Goal: Task Accomplishment & Management: Manage account settings

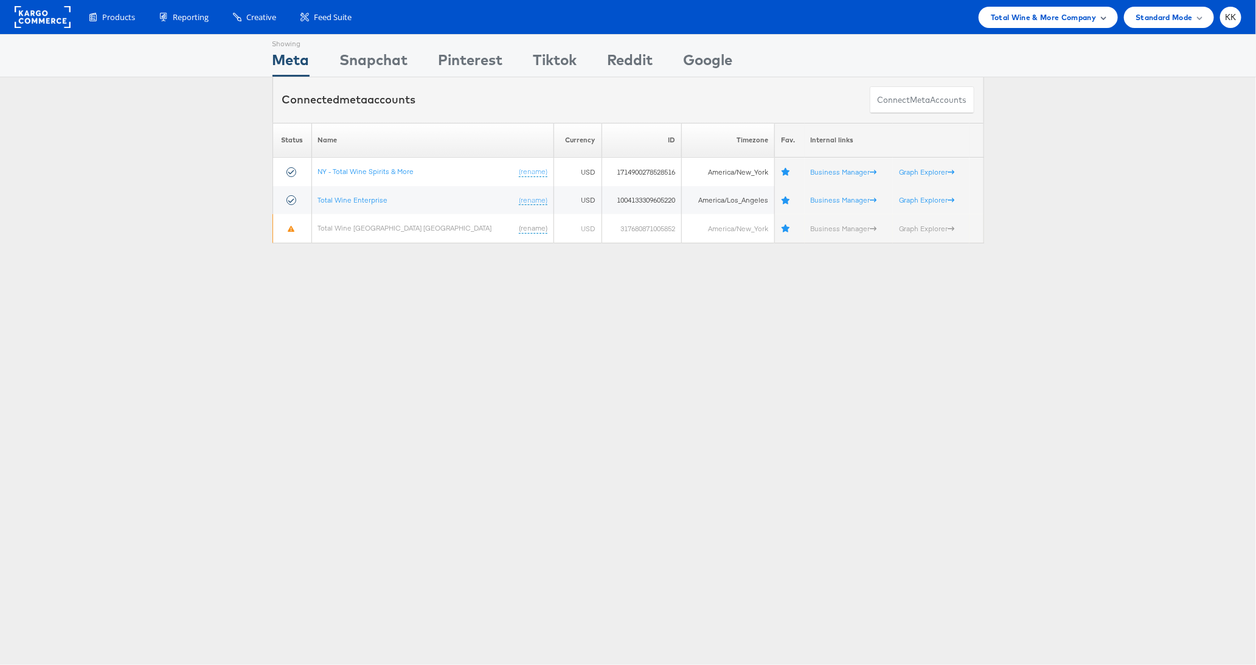
click at [1011, 27] on div "Total Wine & More Company" at bounding box center [1047, 17] width 139 height 21
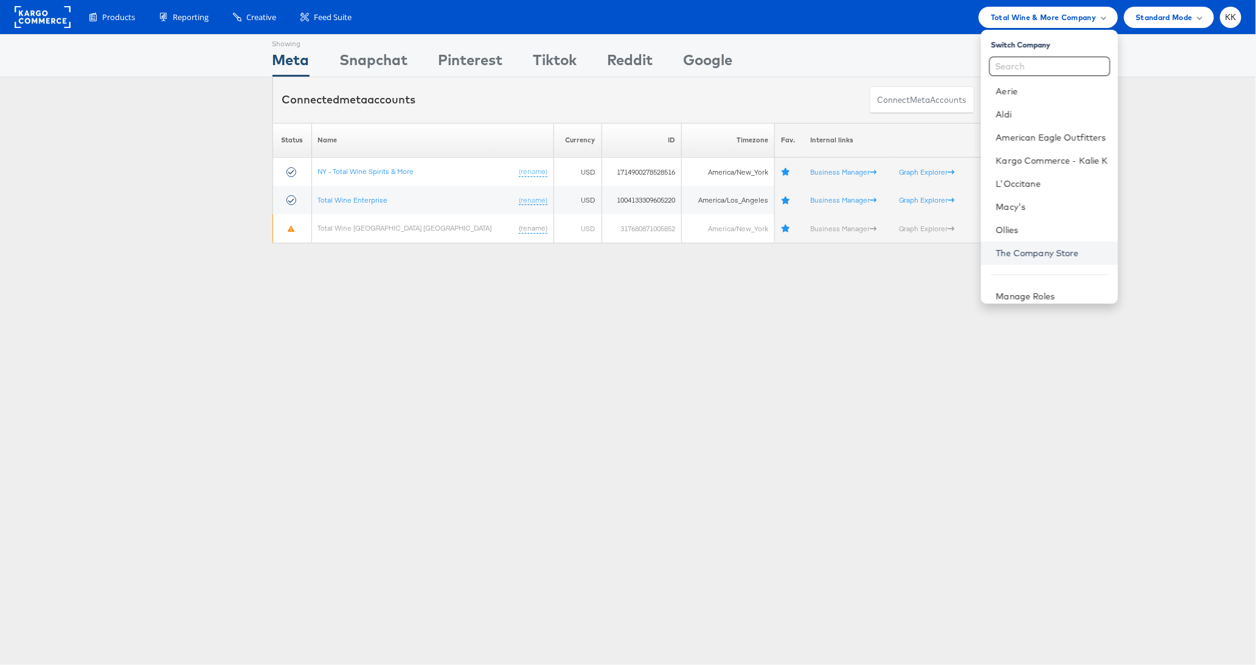
click at [1031, 254] on link "The Company Store" at bounding box center [1051, 253] width 112 height 12
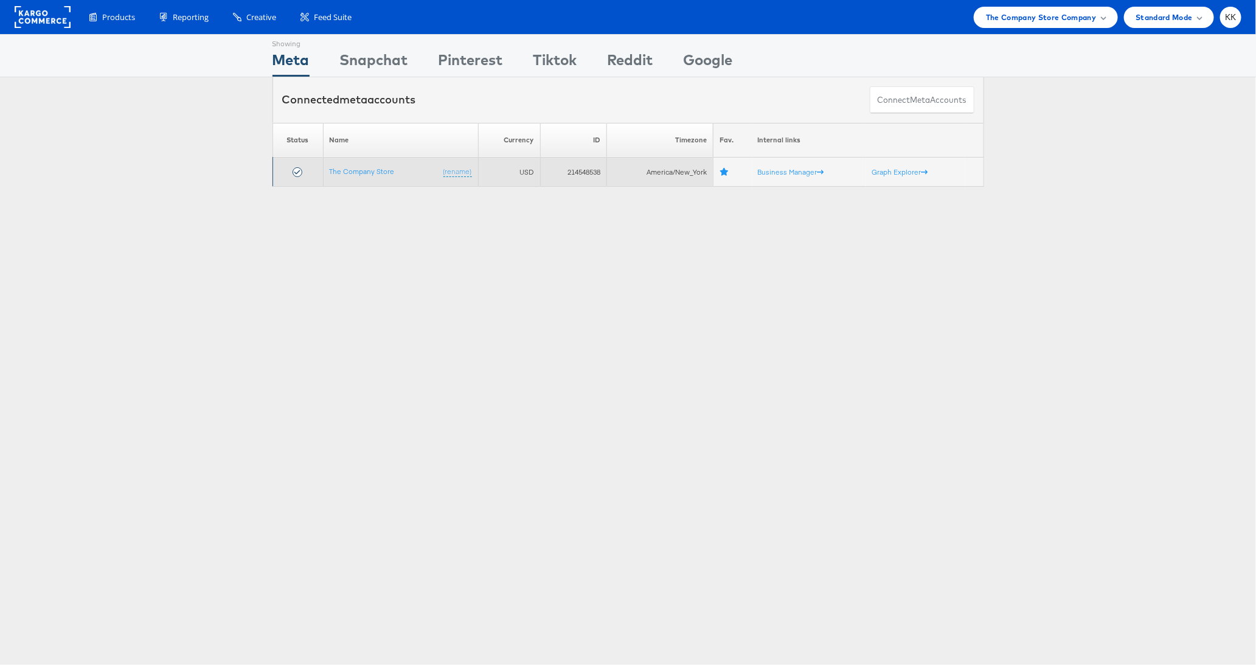
click at [347, 177] on td "The Company Store (rename)" at bounding box center [400, 171] width 155 height 29
click at [343, 171] on link "The Company Store" at bounding box center [362, 171] width 65 height 9
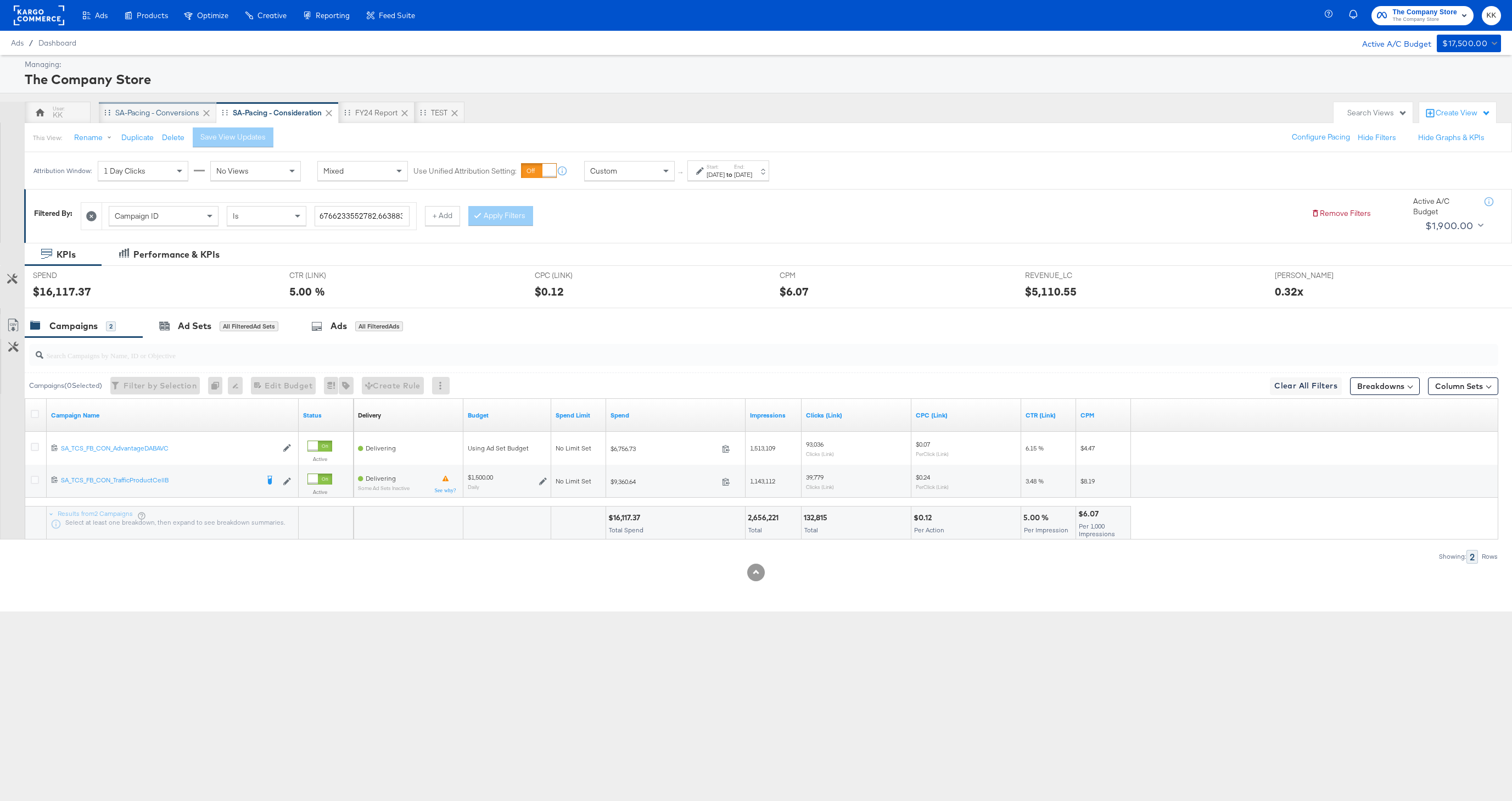
click at [162, 111] on div "SA-Pacing - Conversions" at bounding box center [157, 113] width 84 height 11
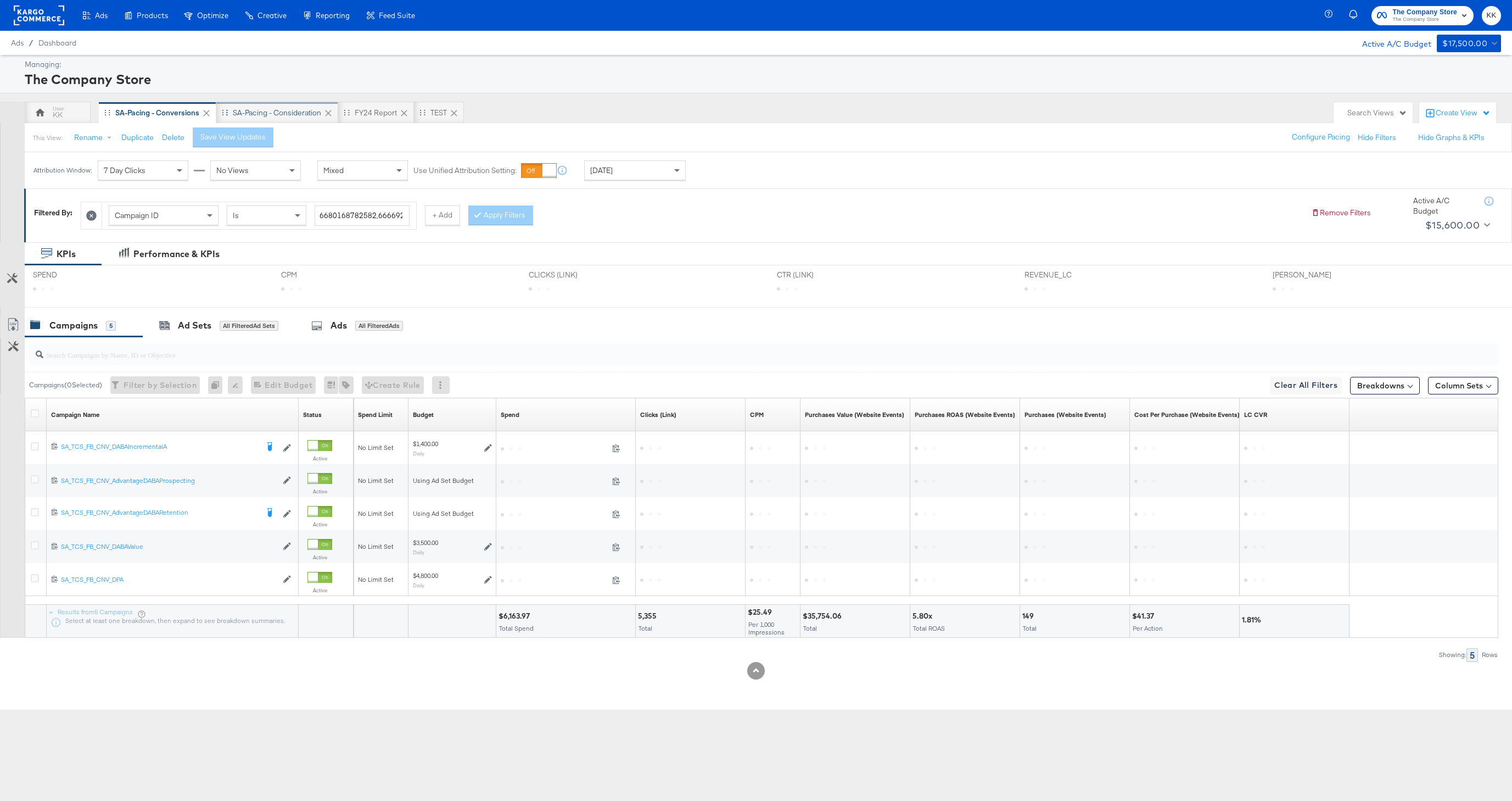
click at [288, 120] on div "SA-Pacing - Consideration" at bounding box center [277, 112] width 122 height 22
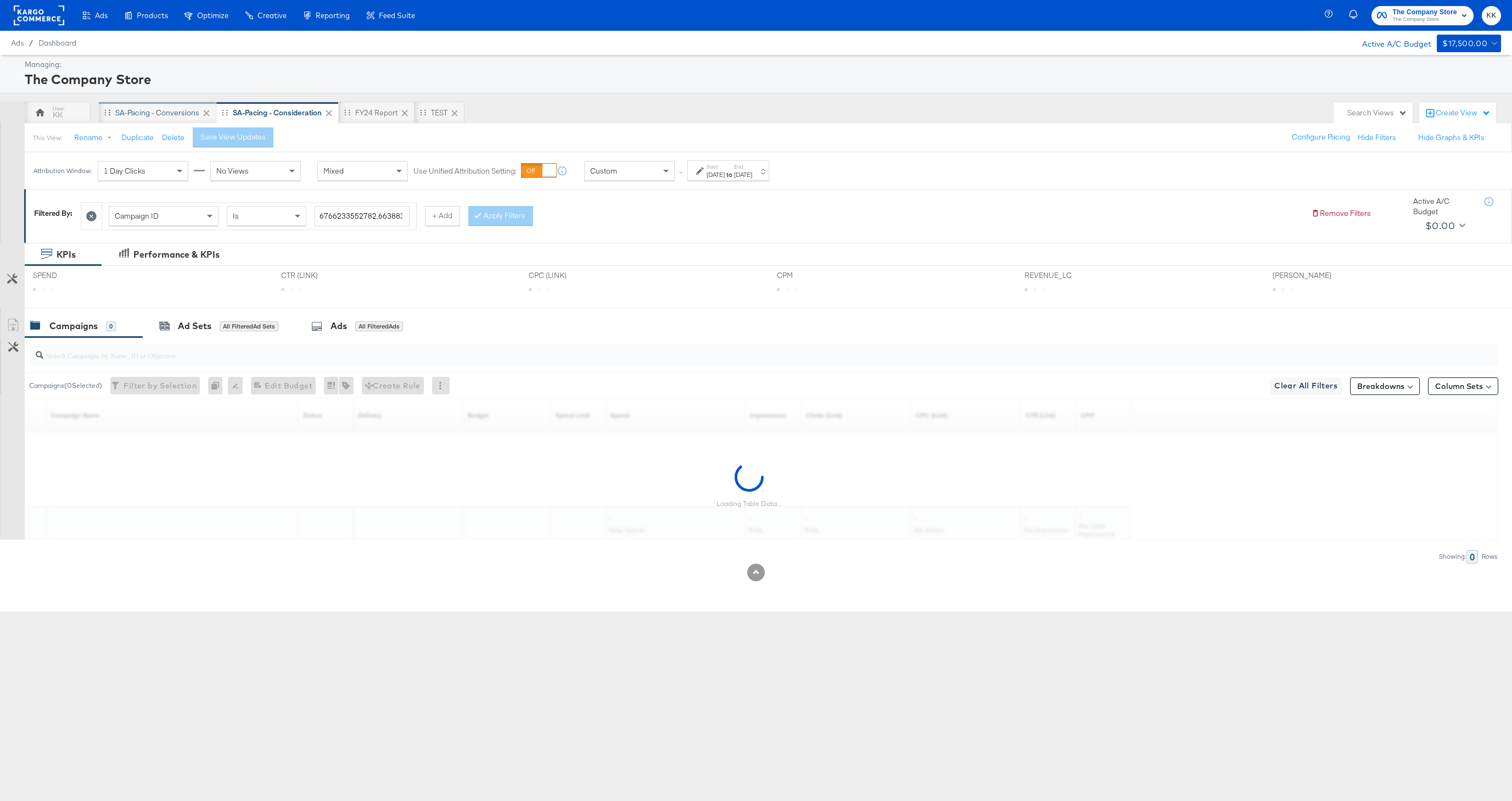
click at [162, 120] on div "SA-Pacing - Conversions" at bounding box center [157, 112] width 117 height 22
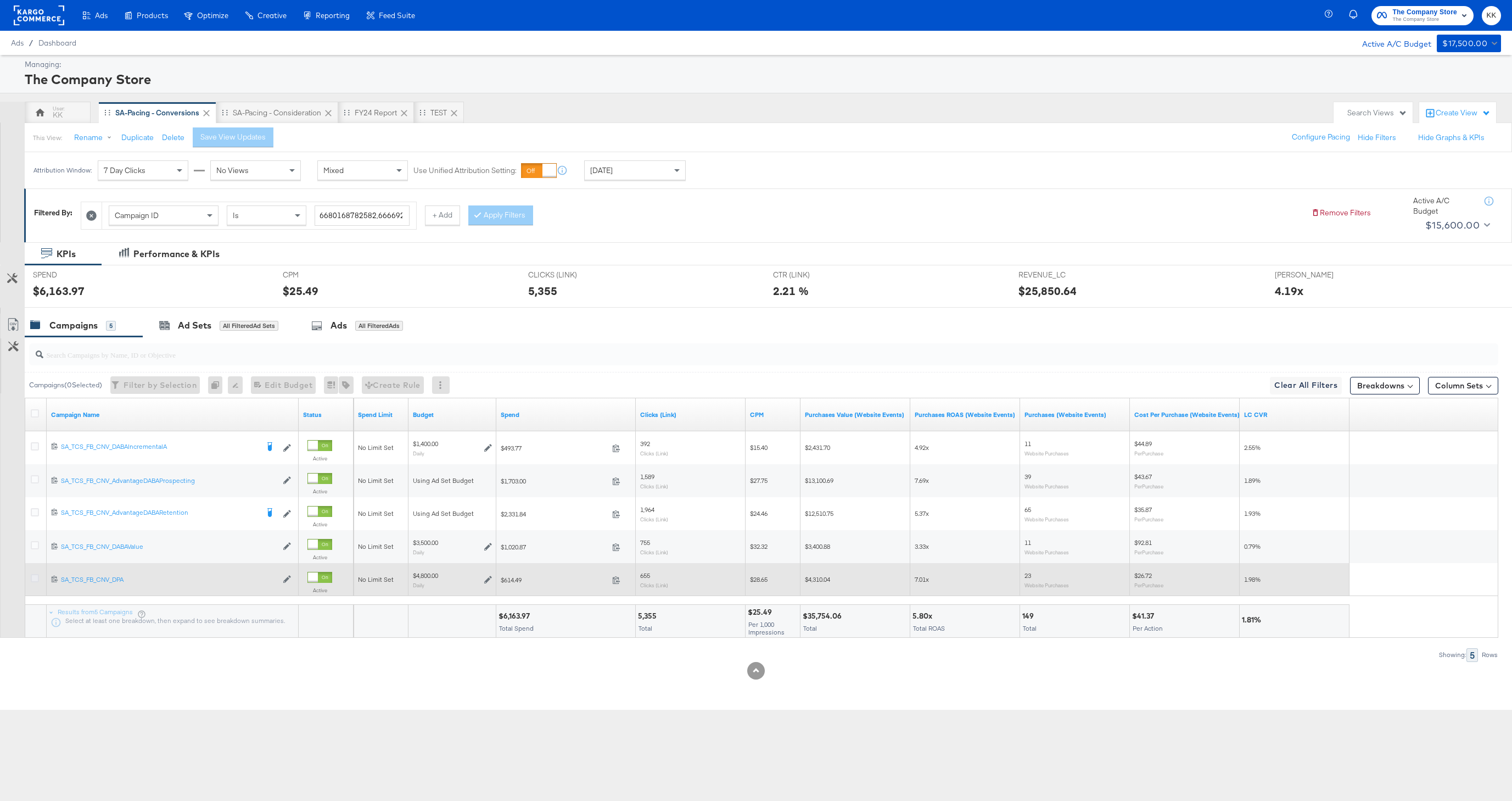
click at [32, 577] on icon at bounding box center [34, 577] width 8 height 8
click at [0, 0] on input "checkbox" at bounding box center [0, 0] width 0 height 0
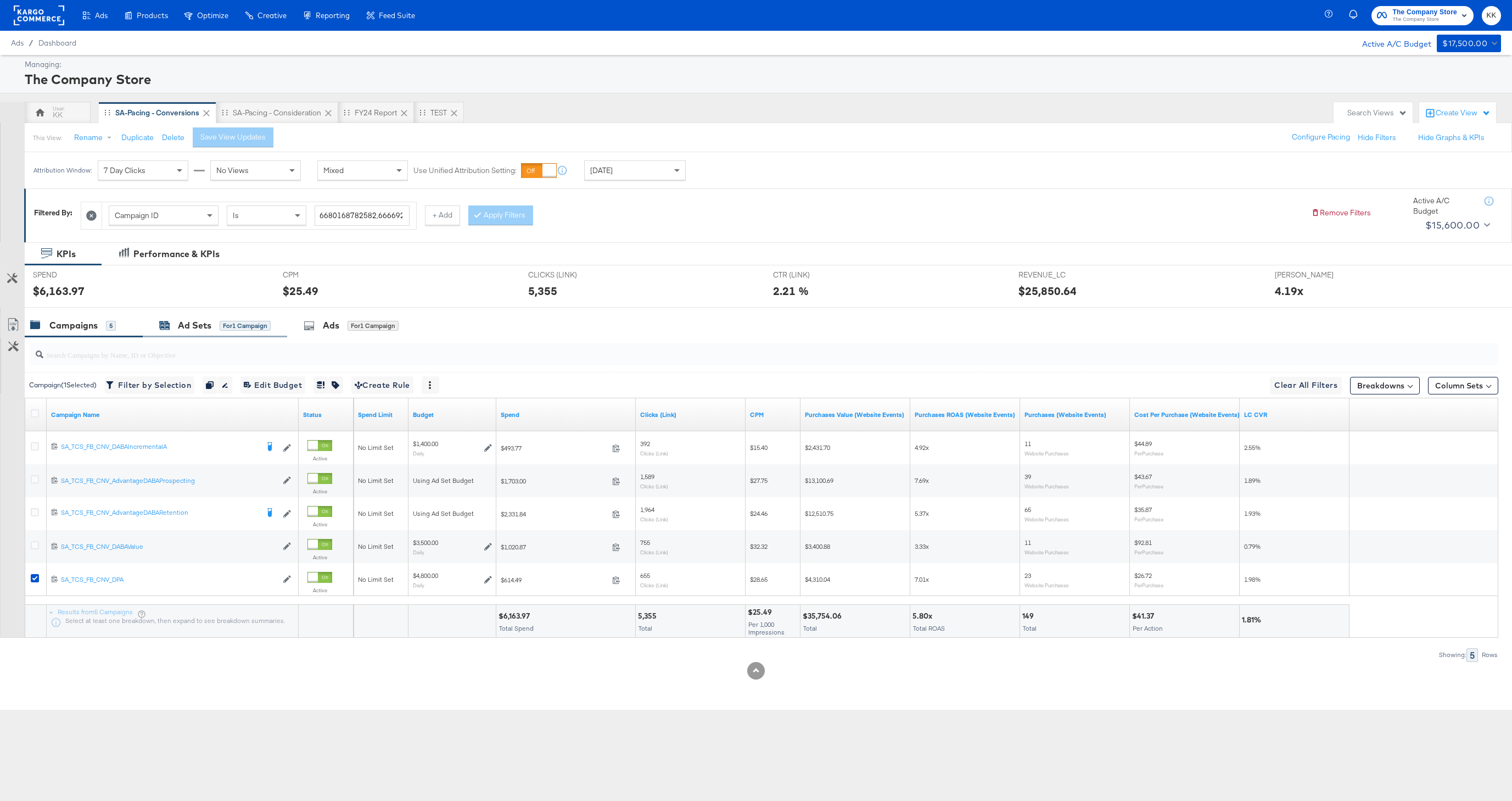
click at [189, 322] on div "Ad Sets" at bounding box center [194, 325] width 33 height 13
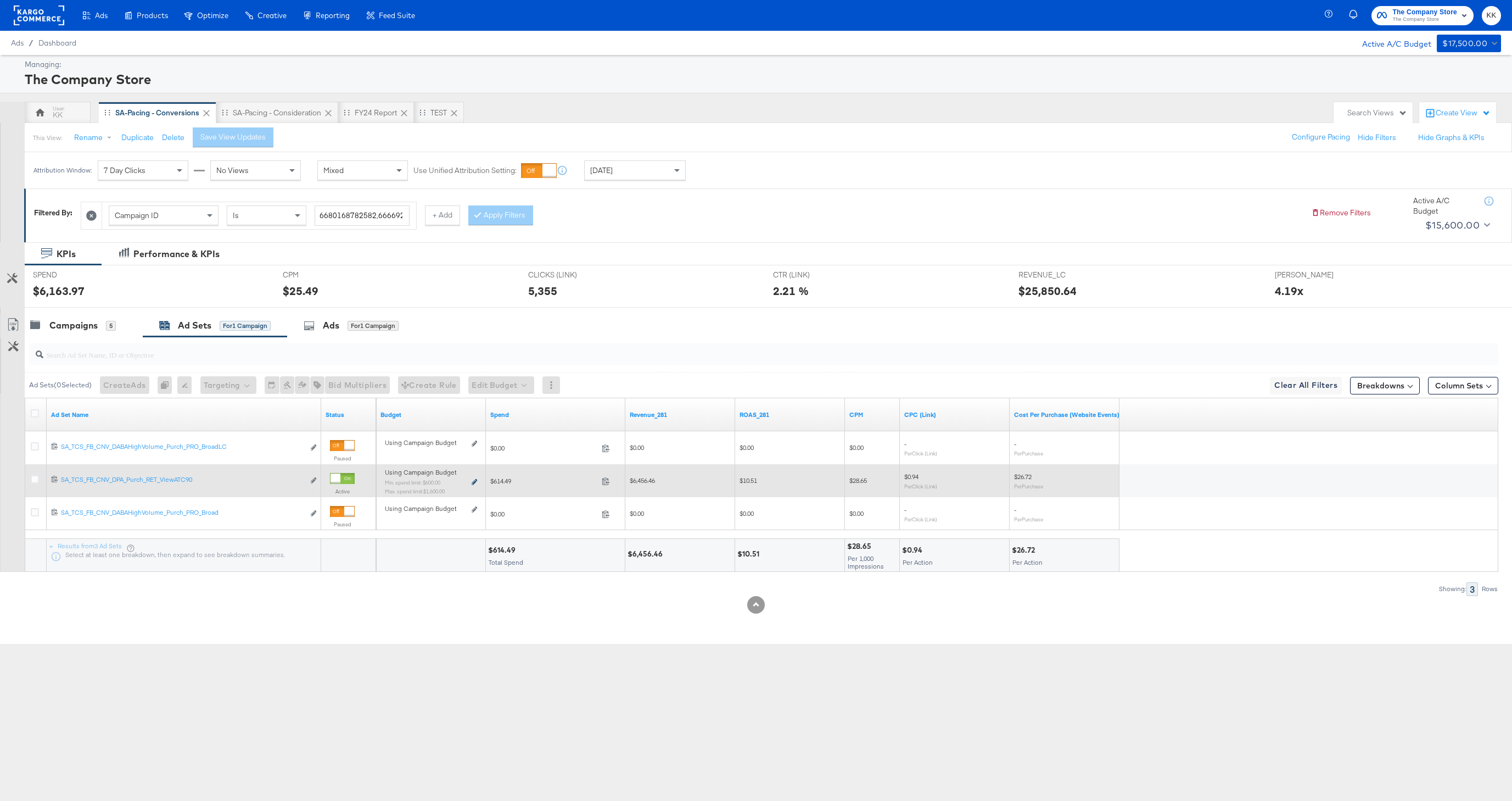
click at [477, 482] on icon at bounding box center [474, 481] width 5 height 6
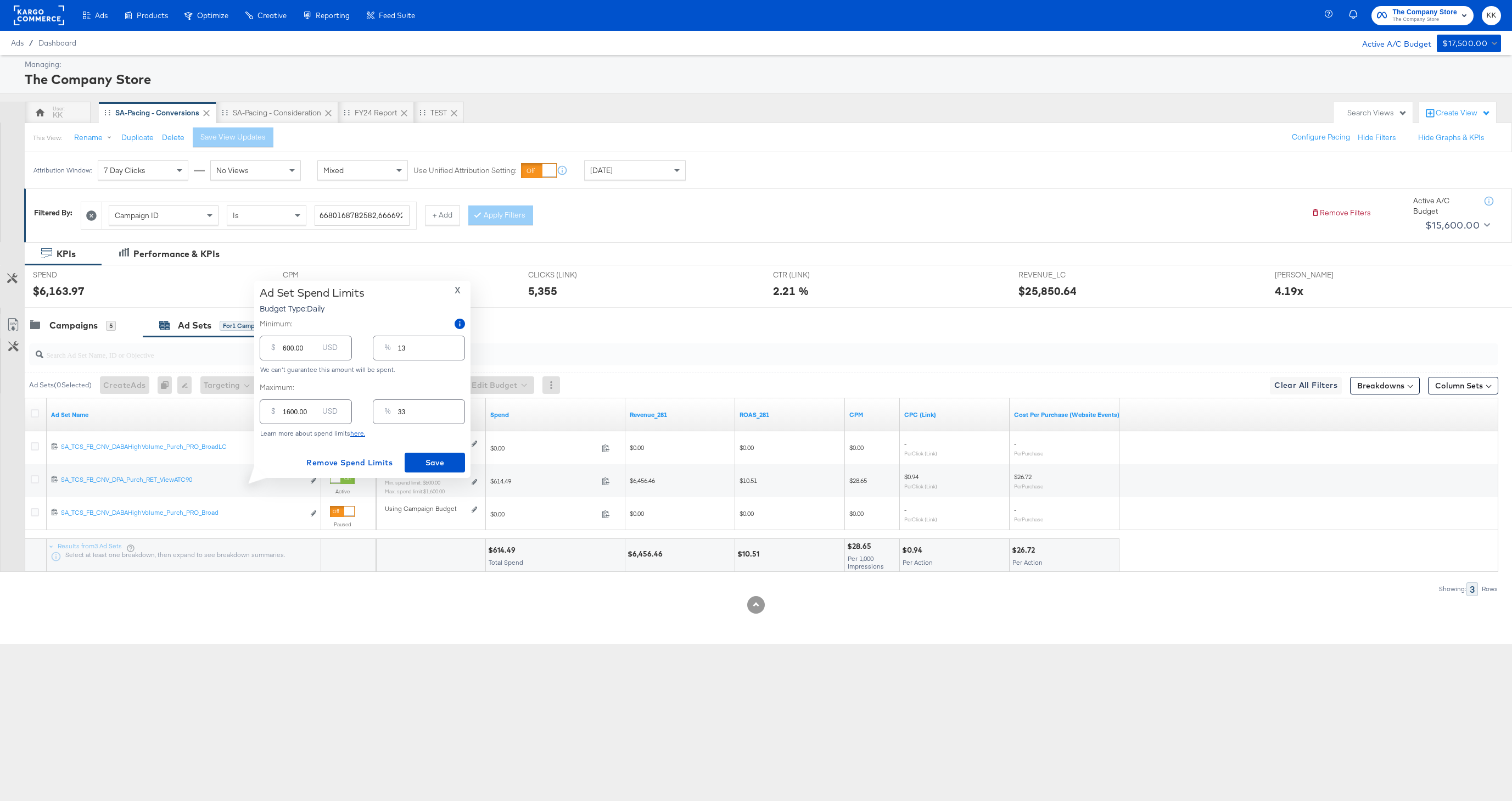
drag, startPoint x: 283, startPoint y: 349, endPoint x: 298, endPoint y: 372, distance: 27.5
click at [283, 349] on input "600.00" at bounding box center [300, 343] width 35 height 23
type input "1600.00"
type input "33"
type input "100.00"
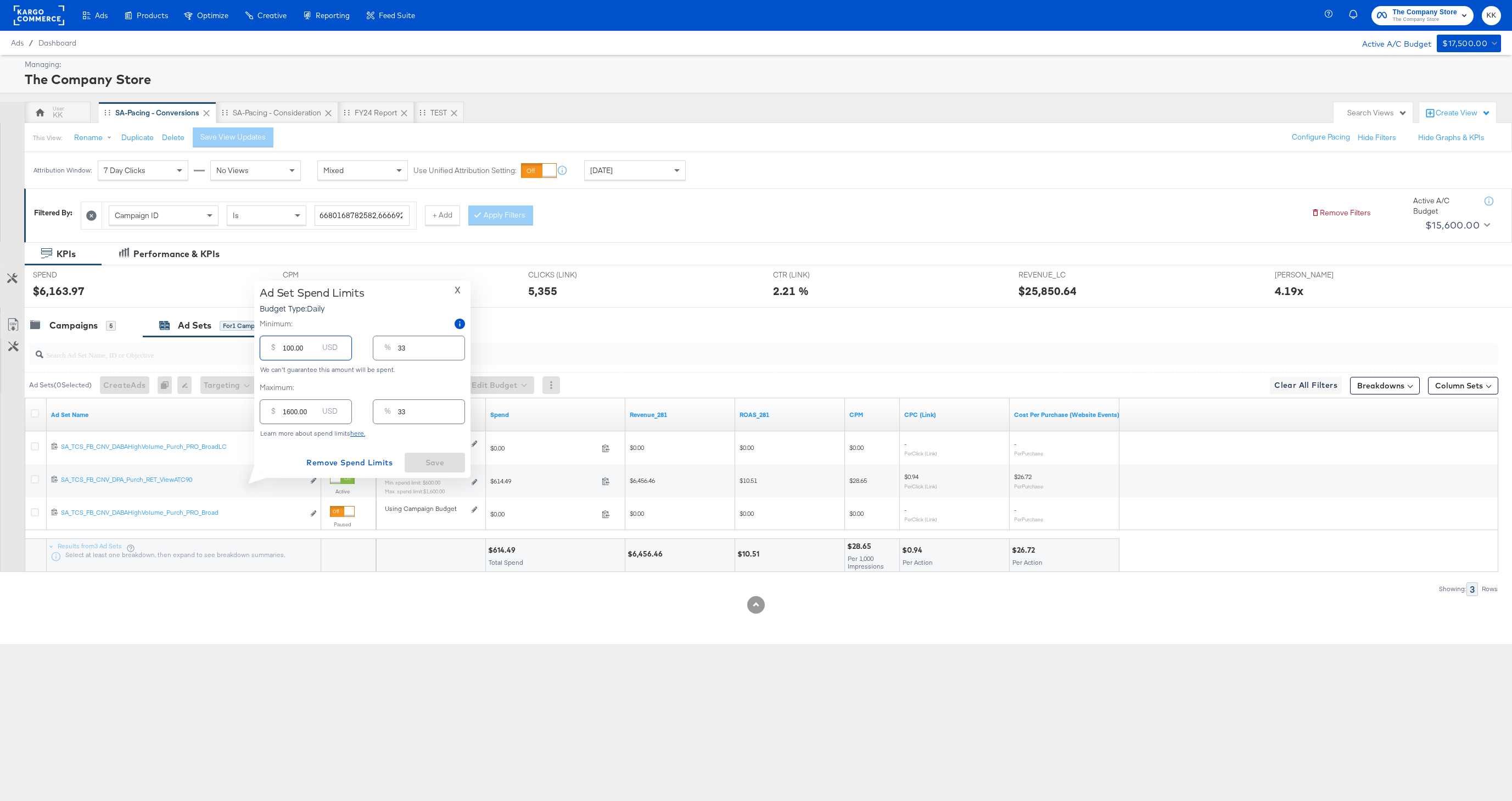
type input "2"
type input "1200.00"
type input "25"
type input "1200.00"
drag, startPoint x: 291, startPoint y: 411, endPoint x: 274, endPoint y: 411, distance: 17.0
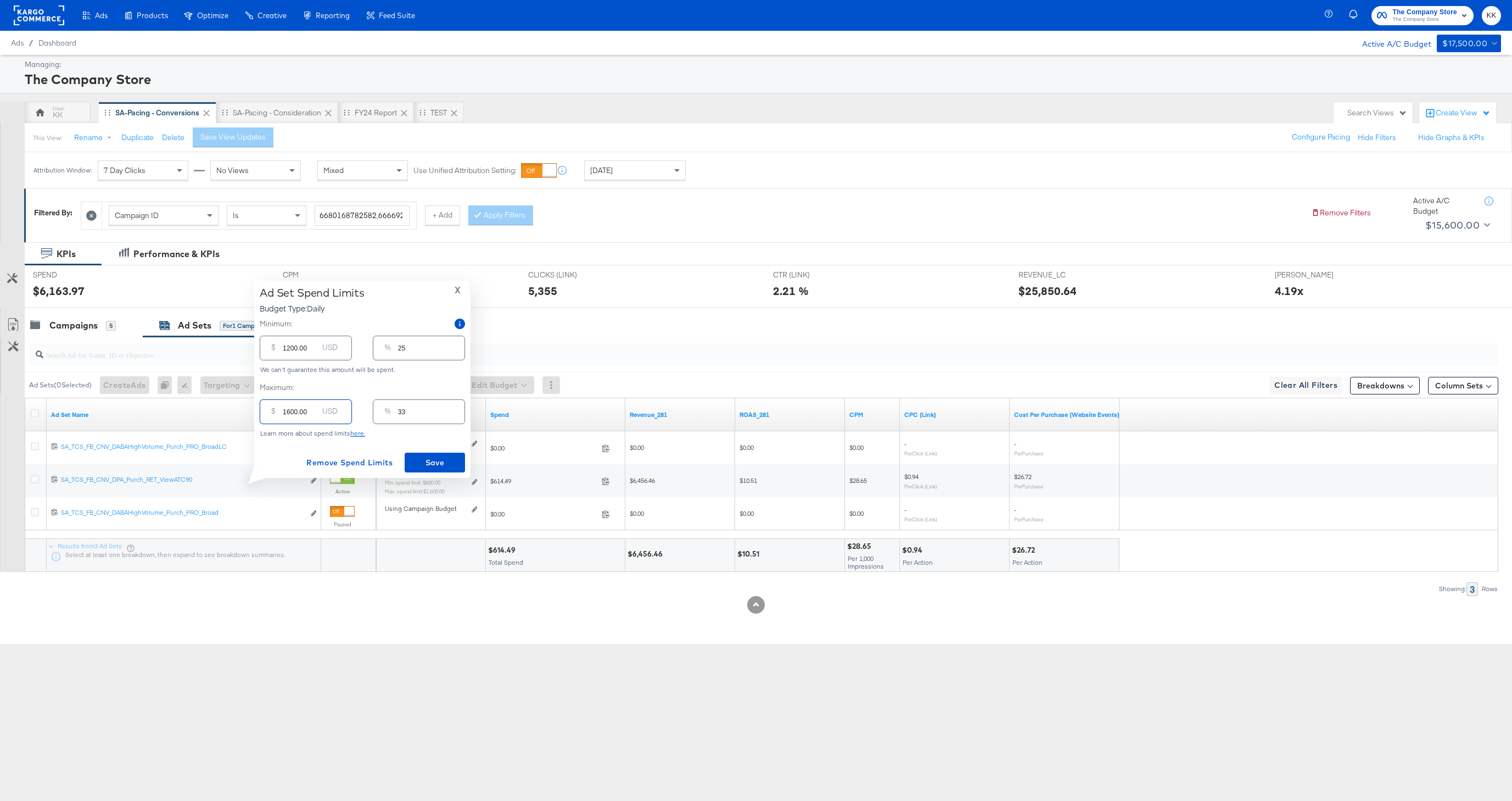
click at [274, 411] on div "$ 1600.00 USD" at bounding box center [306, 411] width 92 height 24
type input "100.00"
type input "2"
type input "1900.00"
type input "40"
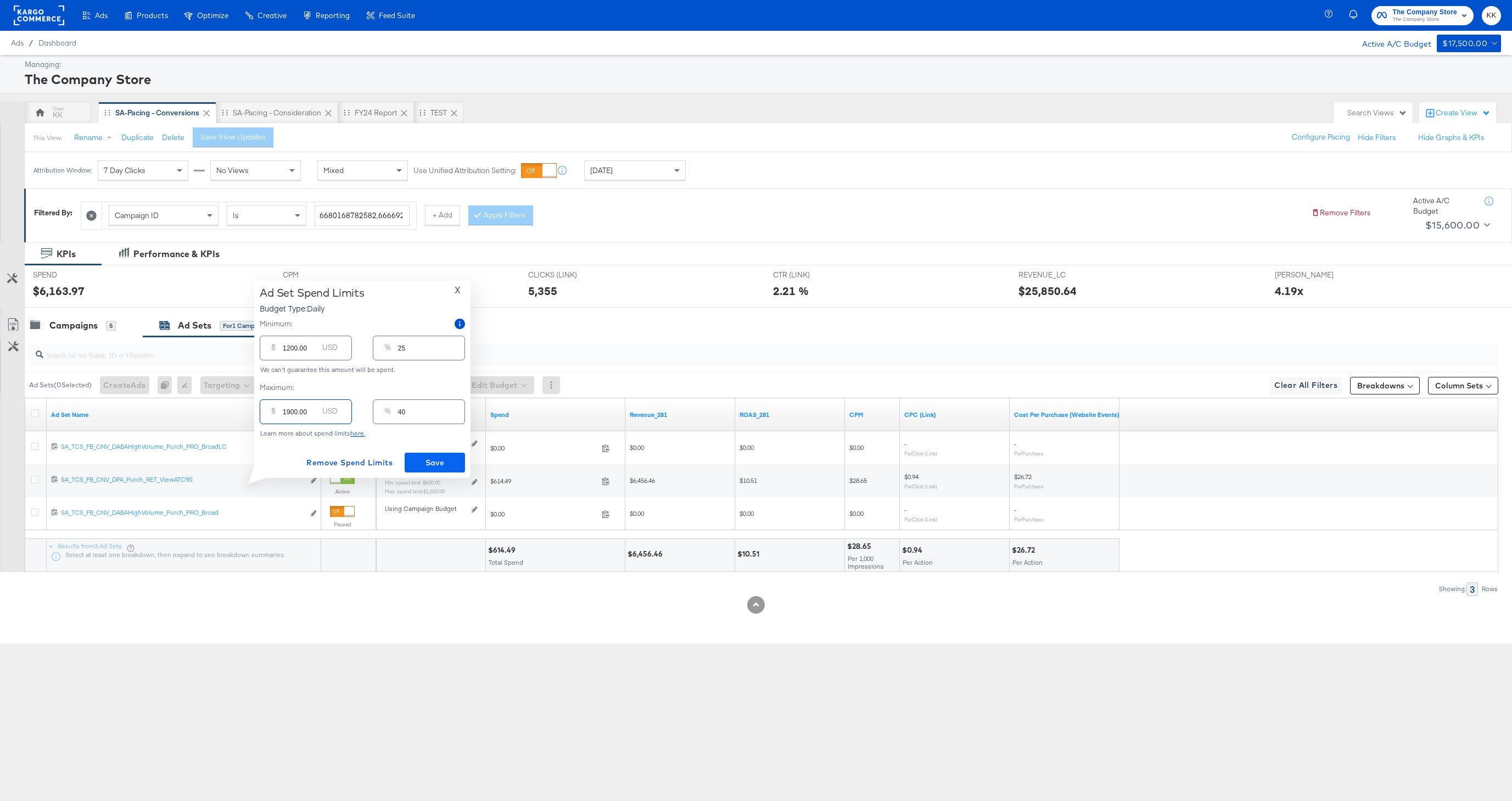
type input "1900.00"
click at [428, 453] on button "Save" at bounding box center [434, 462] width 60 height 20
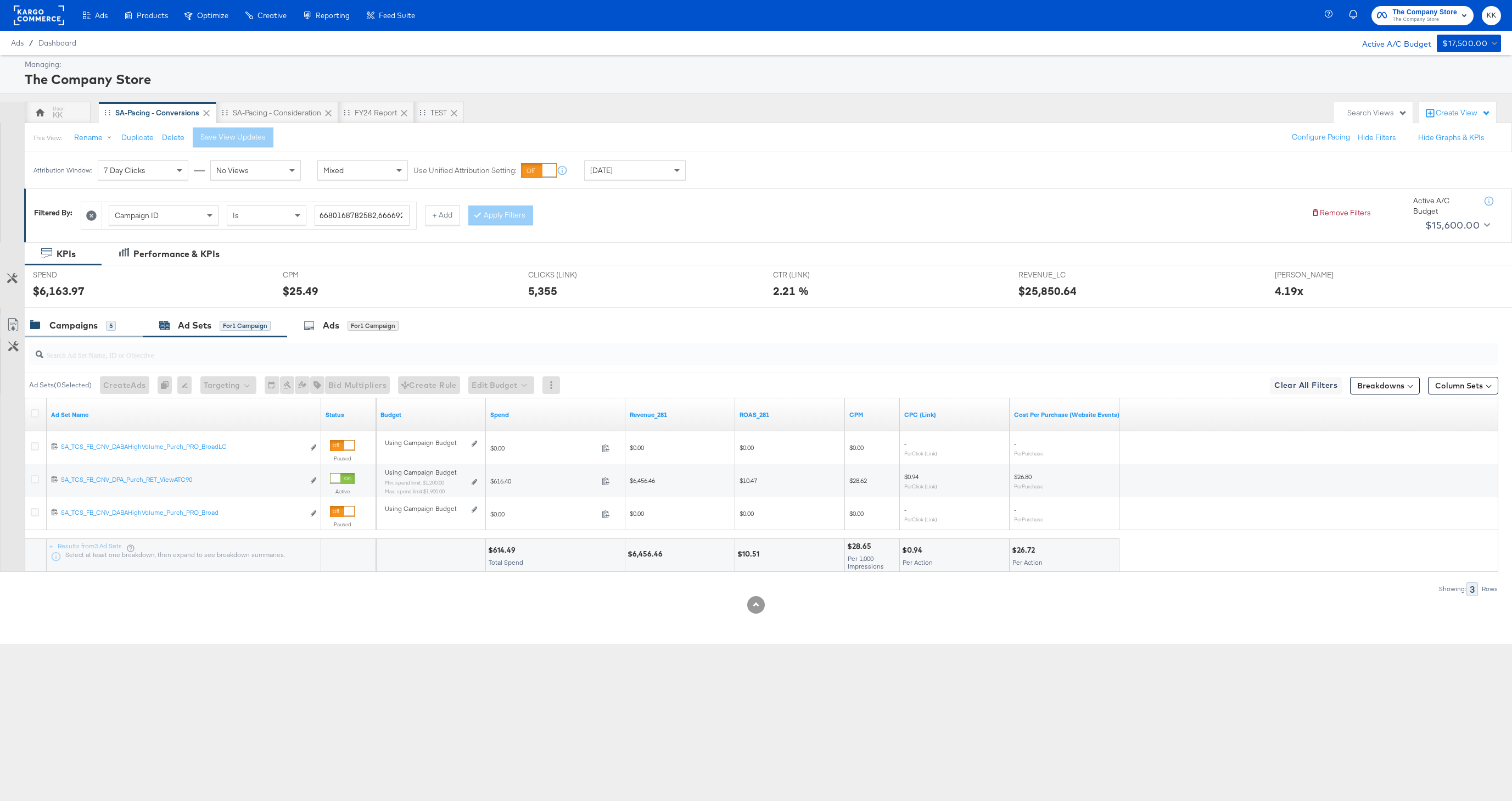
click at [88, 322] on div "Campaigns" at bounding box center [74, 325] width 49 height 13
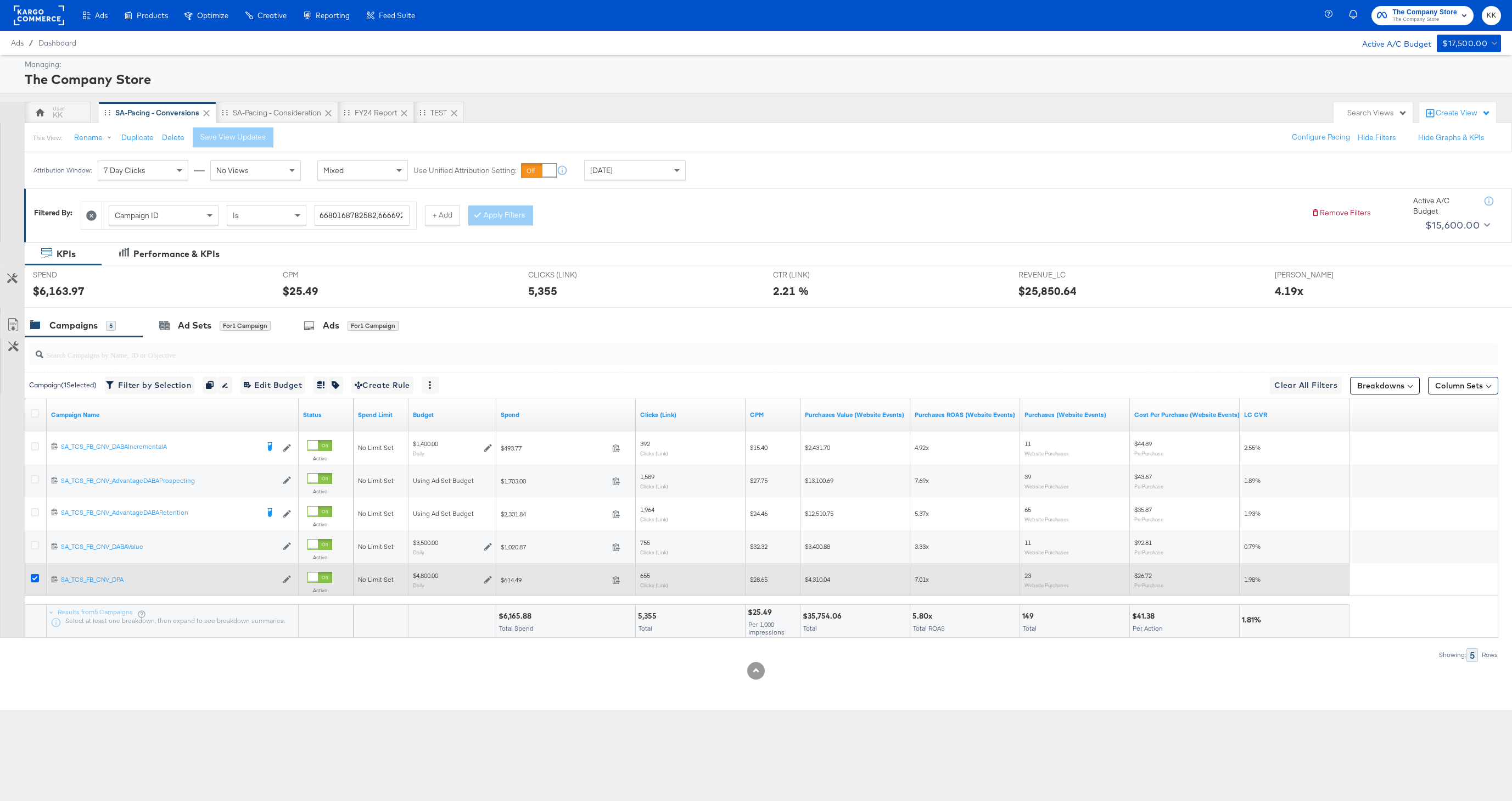
click at [32, 580] on icon at bounding box center [34, 577] width 8 height 8
click at [0, 0] on input "checkbox" at bounding box center [0, 0] width 0 height 0
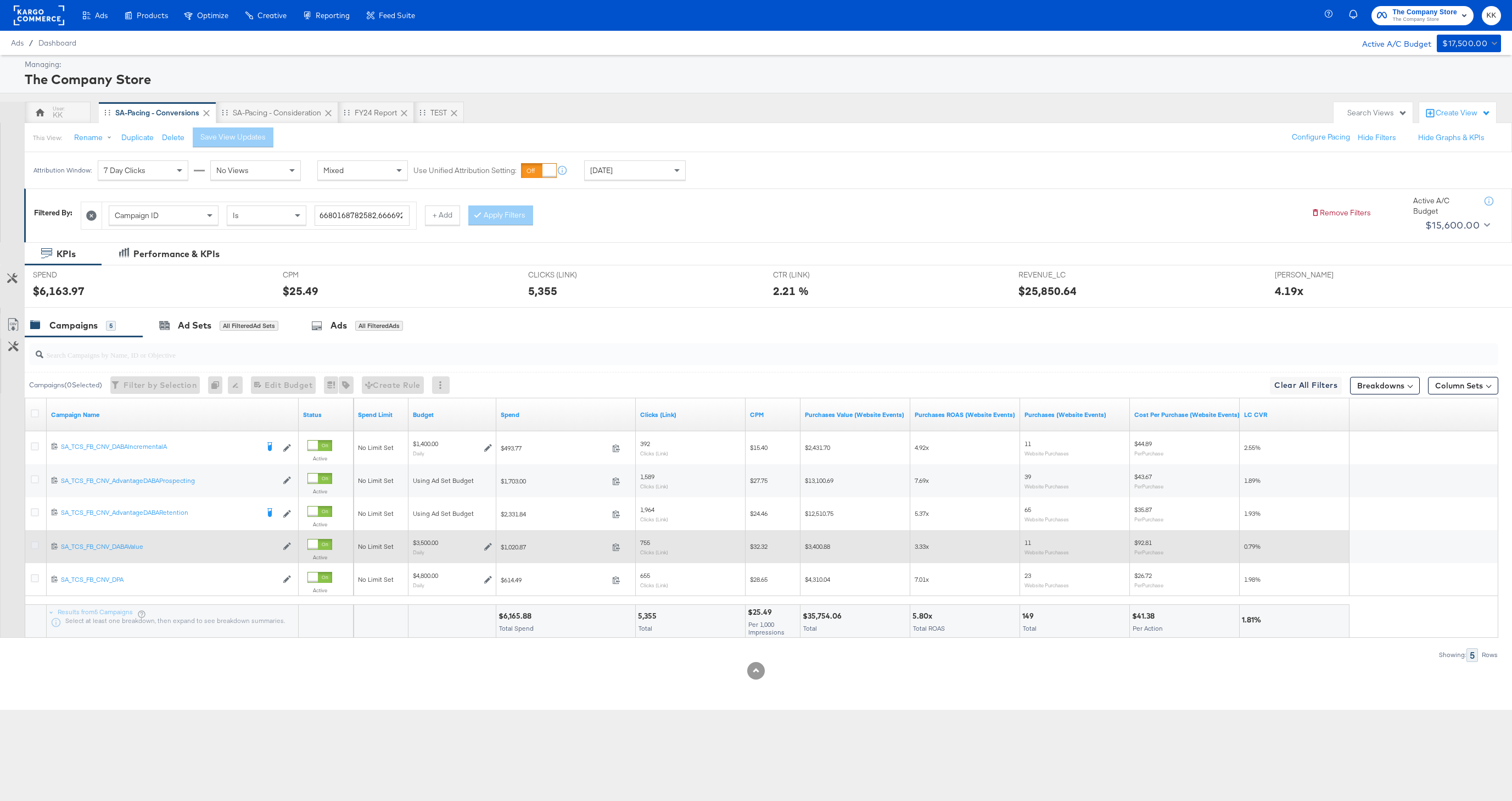
click at [32, 545] on icon at bounding box center [34, 545] width 8 height 8
click at [0, 0] on input "checkbox" at bounding box center [0, 0] width 0 height 0
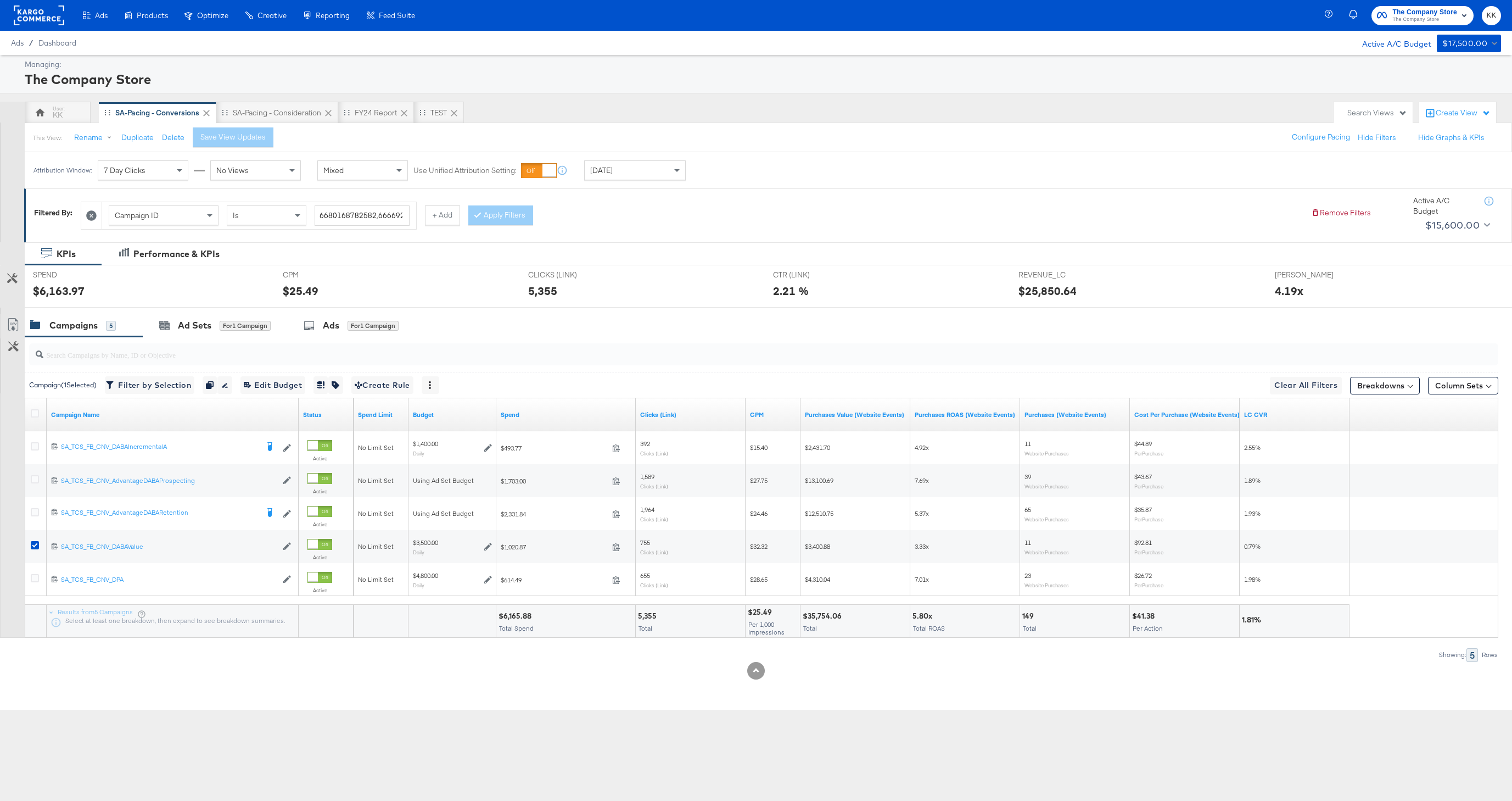
click at [214, 312] on div at bounding box center [756, 312] width 1512 height 9
click at [214, 316] on div "Ad Sets for 1 Campaign" at bounding box center [215, 325] width 144 height 23
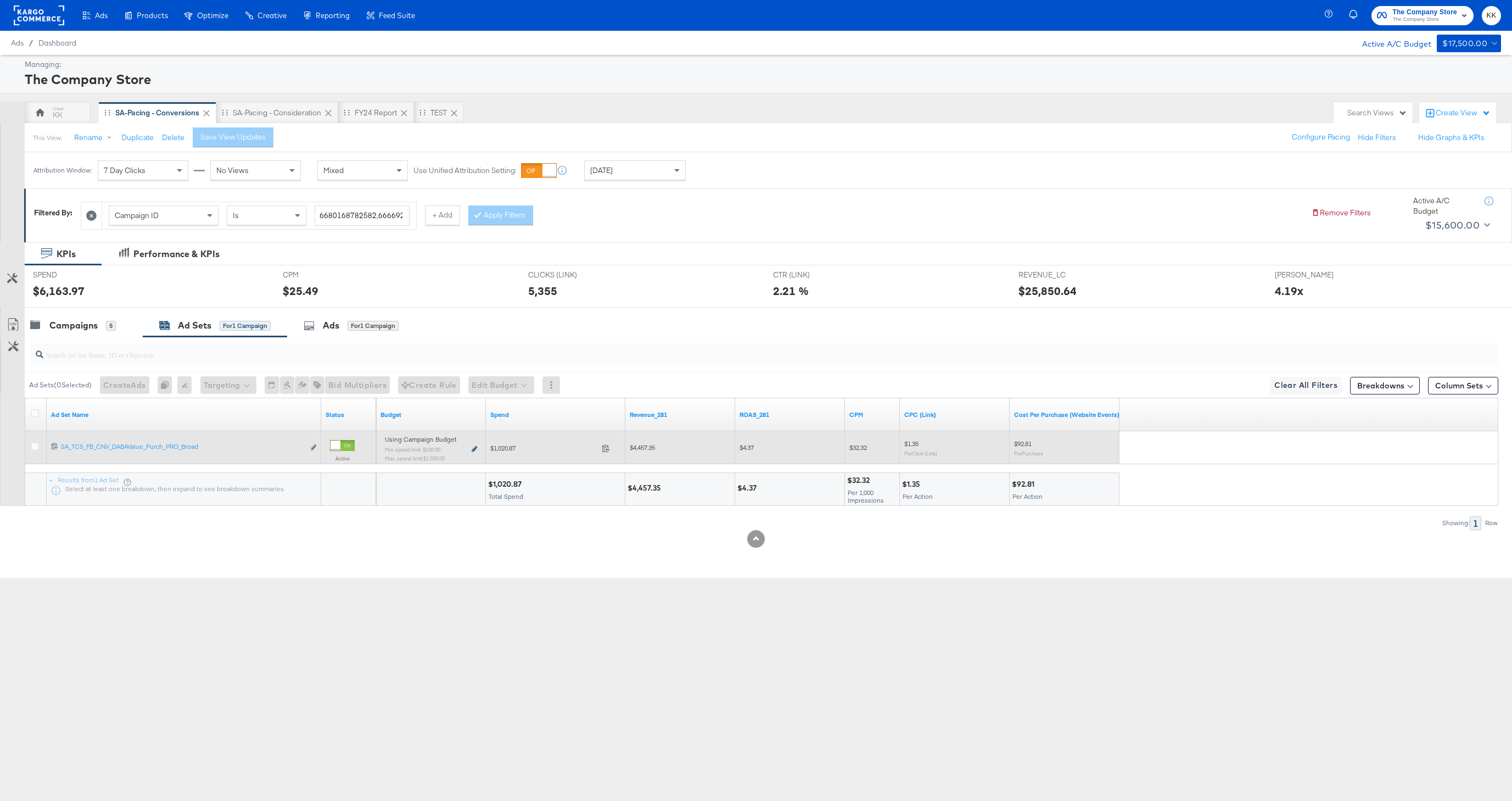
click at [472, 448] on icon at bounding box center [474, 449] width 5 height 6
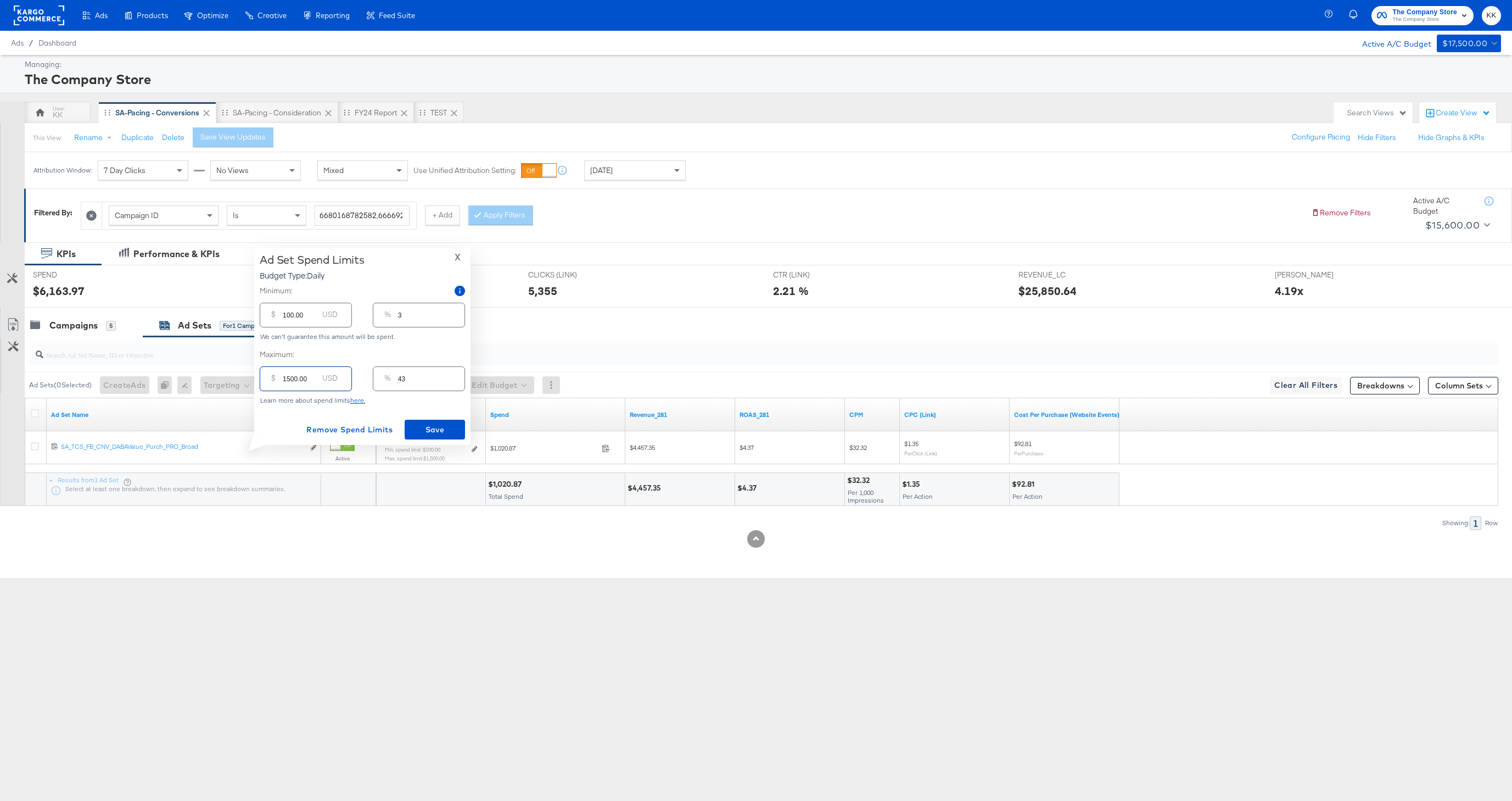
click at [292, 379] on input "1500.00" at bounding box center [300, 374] width 35 height 23
click at [458, 247] on div "Ad Set Spend Limits Budget Type: Daily X Minimum: $ 100.00 USD % 3 We can't gua…" at bounding box center [363, 346] width 217 height 197
click at [458, 261] on span "X" at bounding box center [457, 256] width 6 height 15
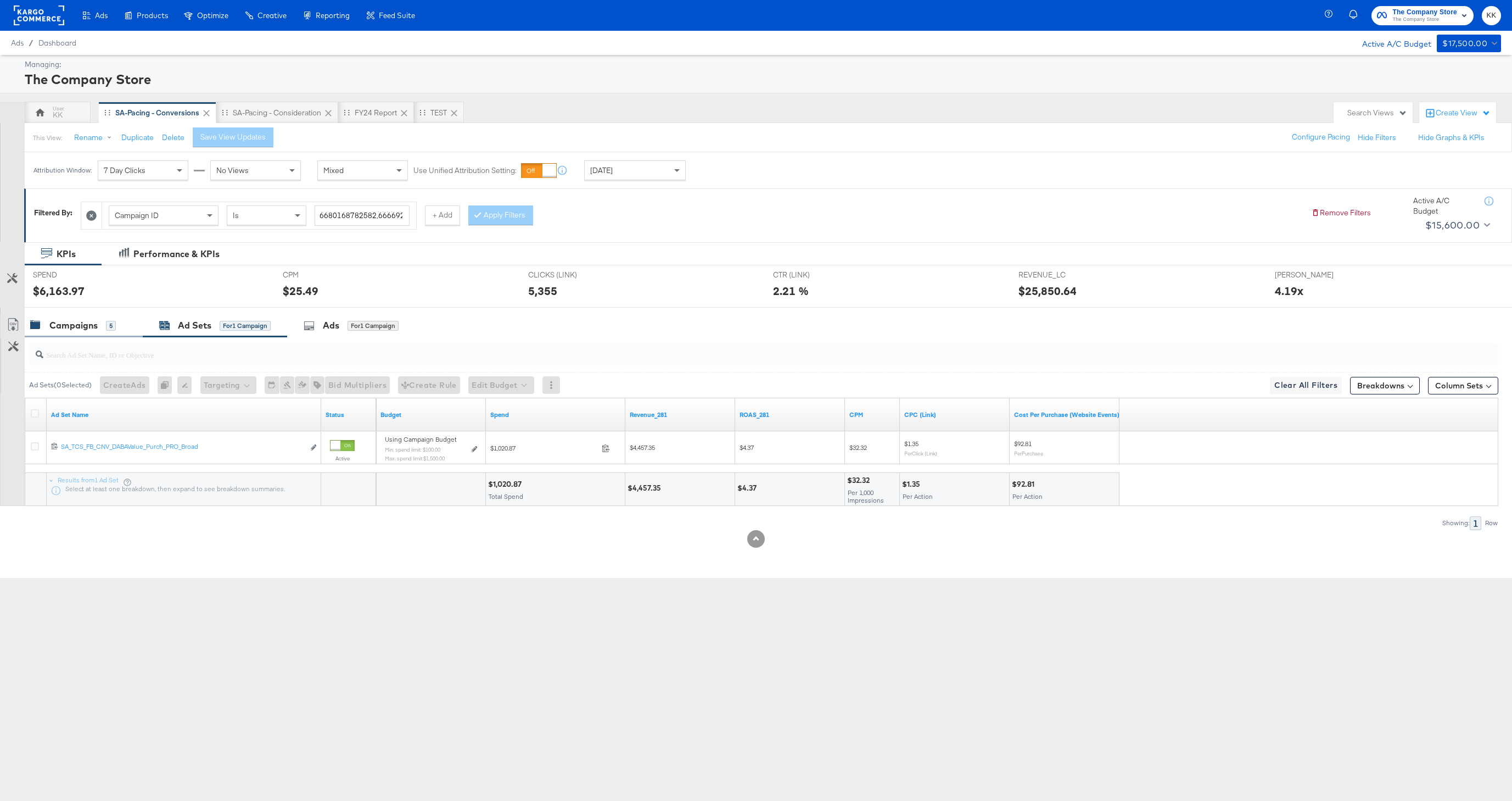
click at [75, 326] on div "Campaigns" at bounding box center [74, 325] width 49 height 13
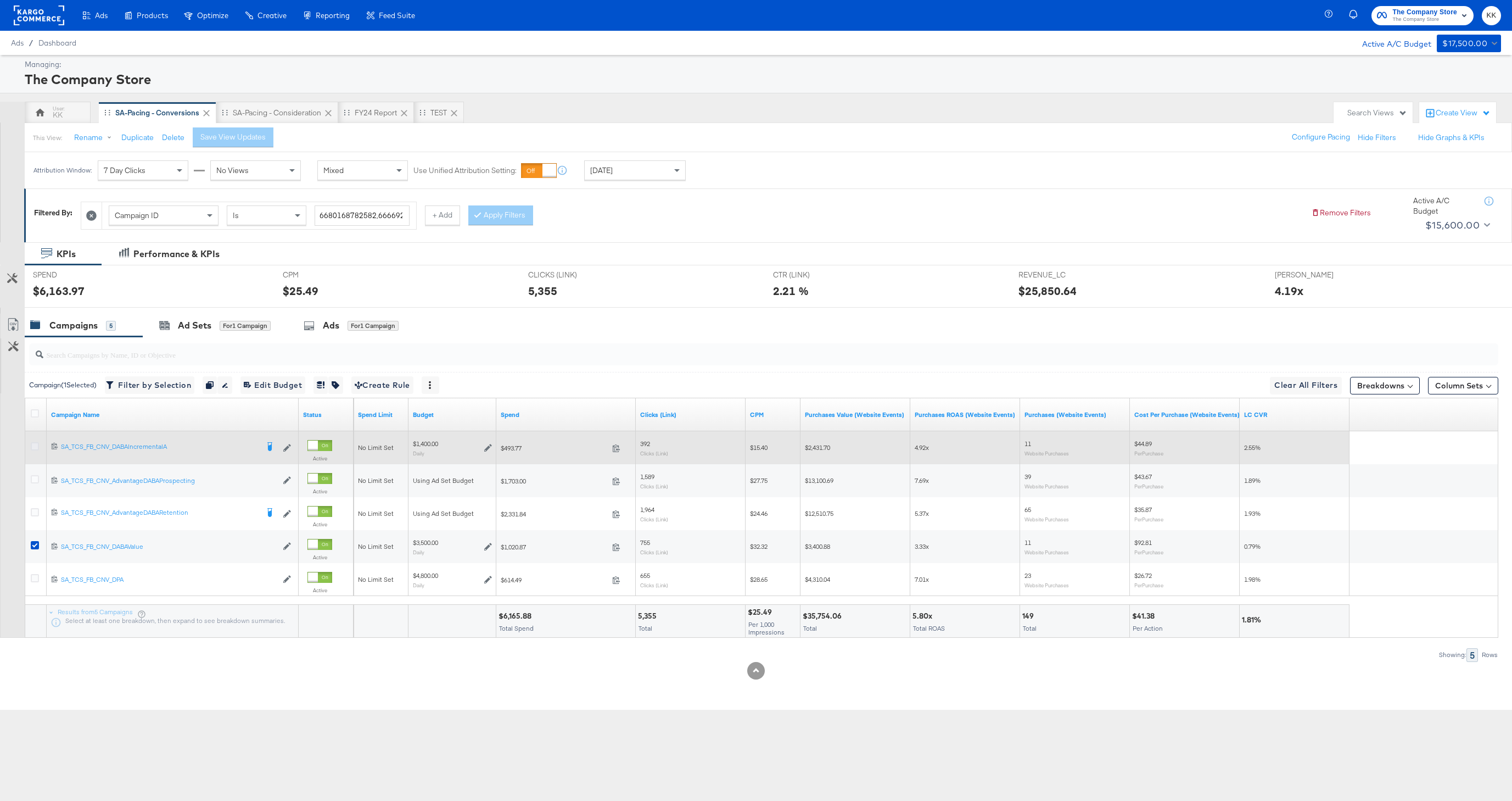
click at [32, 448] on icon at bounding box center [34, 445] width 8 height 8
click at [0, 0] on input "checkbox" at bounding box center [0, 0] width 0 height 0
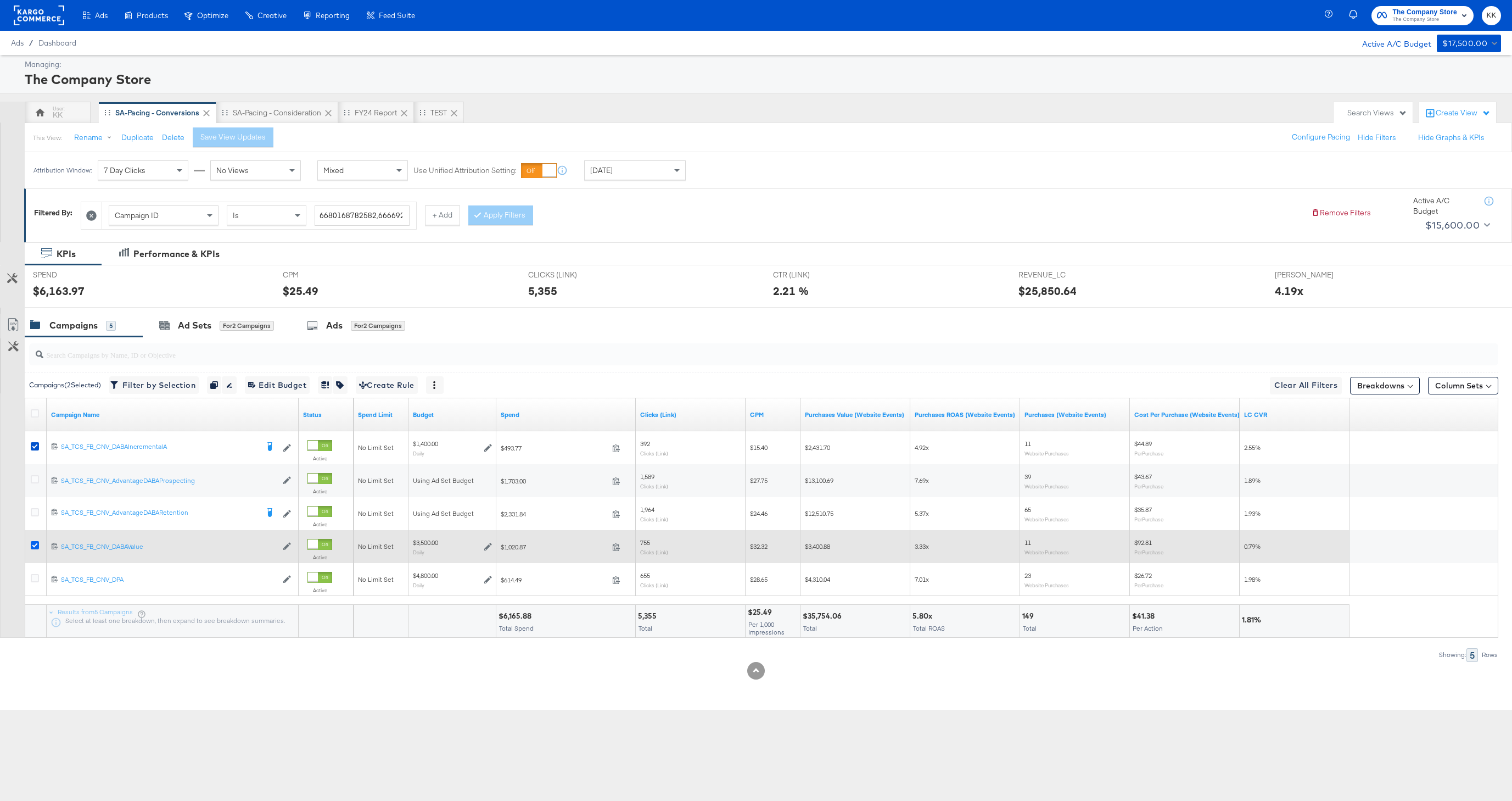
click at [33, 546] on icon at bounding box center [34, 545] width 8 height 8
click at [0, 0] on input "checkbox" at bounding box center [0, 0] width 0 height 0
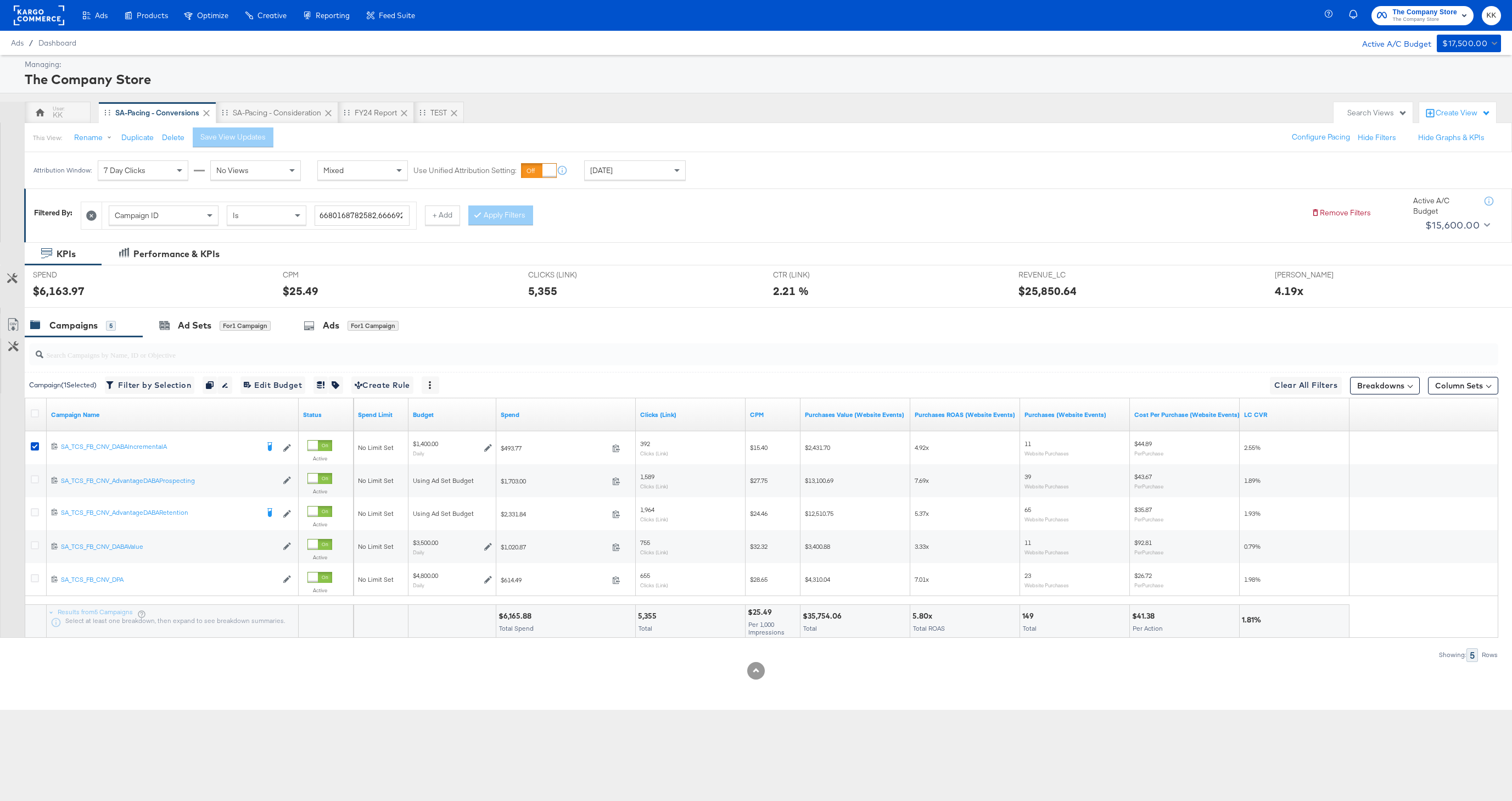
click at [189, 308] on div at bounding box center [780, 308] width 1512 height 1
click at [199, 327] on div "Ad Sets" at bounding box center [194, 325] width 33 height 13
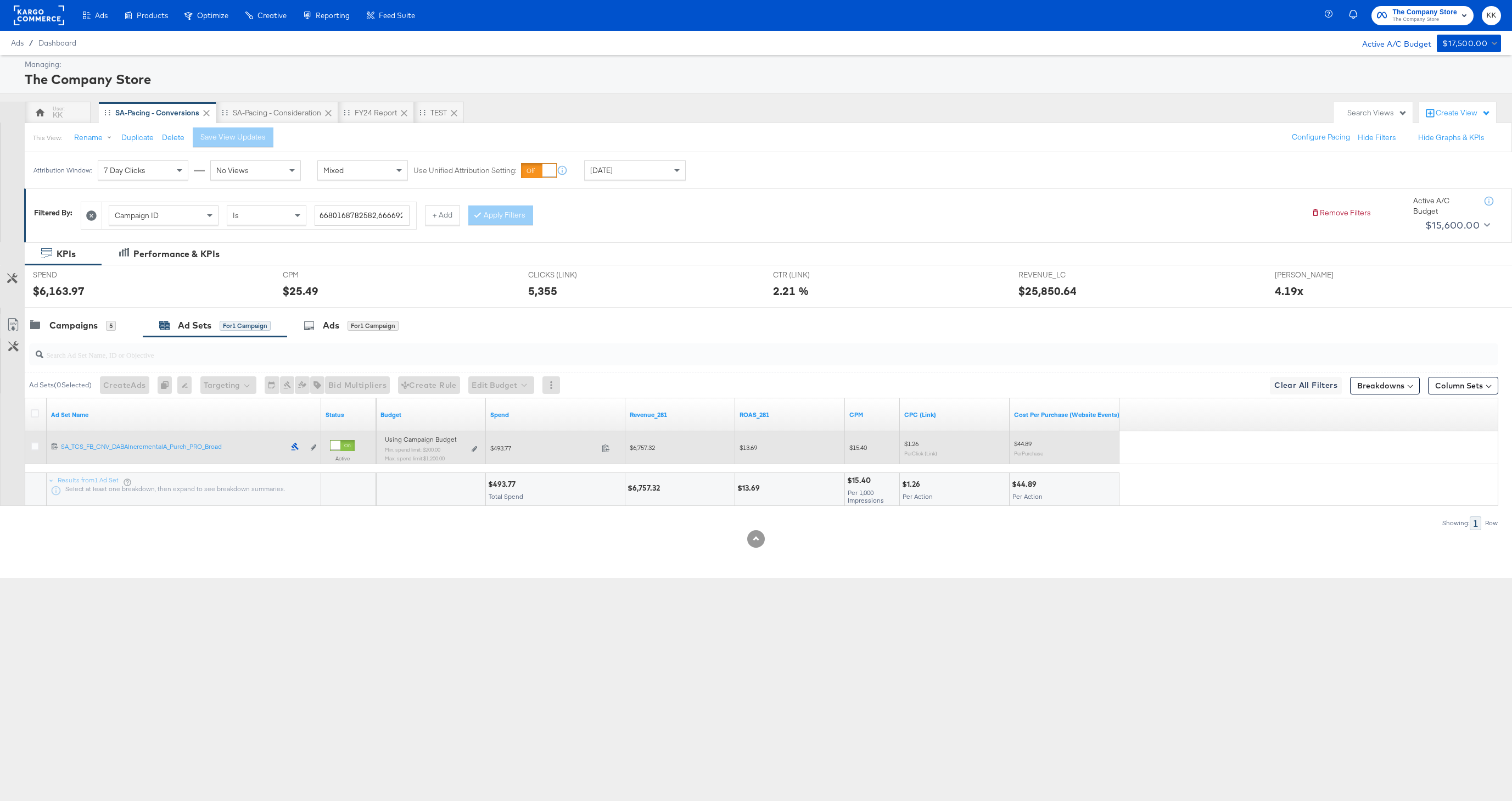
click at [472, 452] on div "Using Campaign Budget Min. spend limit: $200.00 Max. spend limit : $1,200.00 Ed…" at bounding box center [431, 452] width 92 height 26
click at [471, 448] on icon at bounding box center [474, 449] width 5 height 6
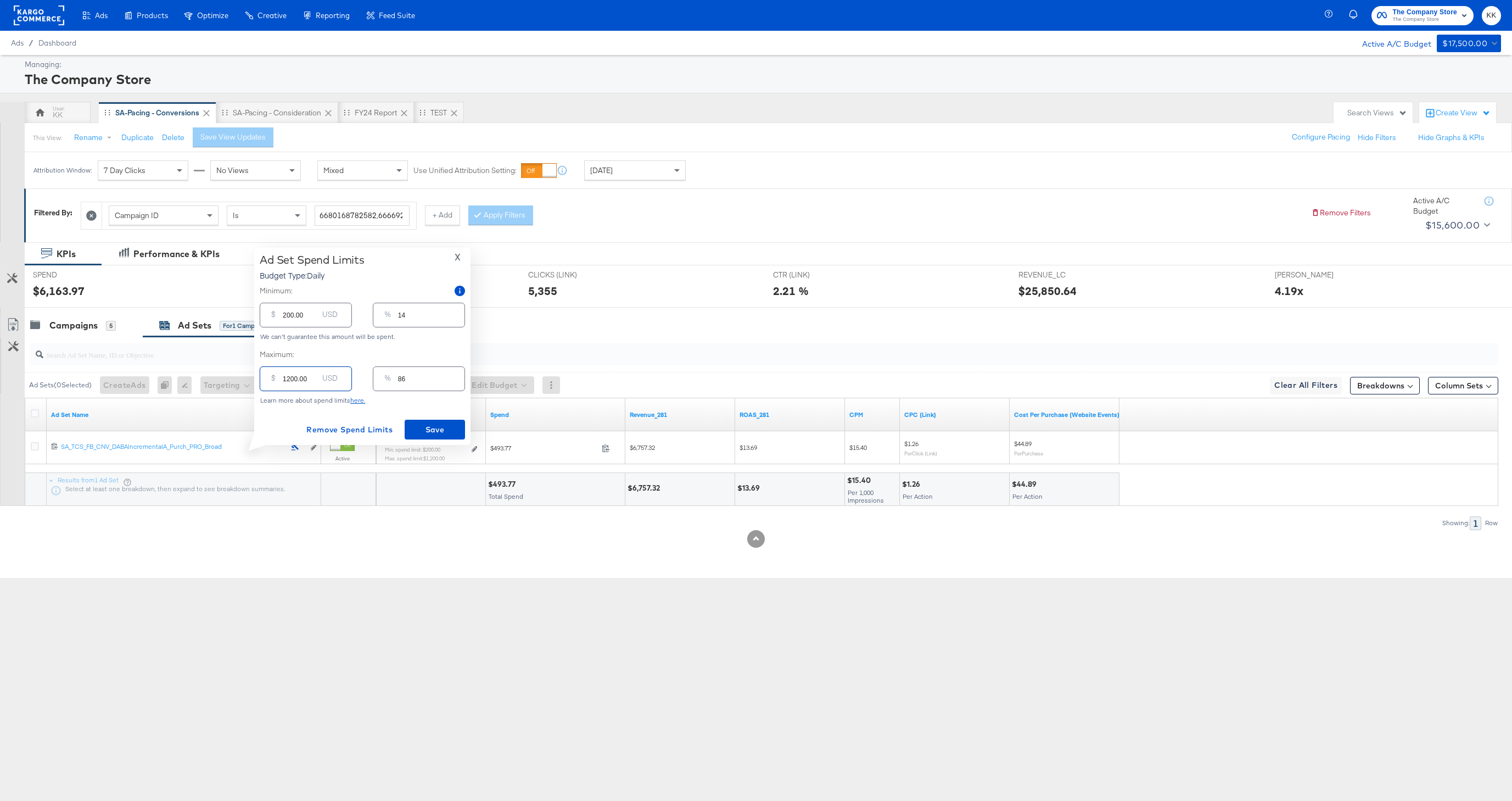
click at [292, 378] on input "1200.00" at bounding box center [300, 374] width 35 height 23
type input "100.00"
type input "7"
type input "1500.00"
type input "107"
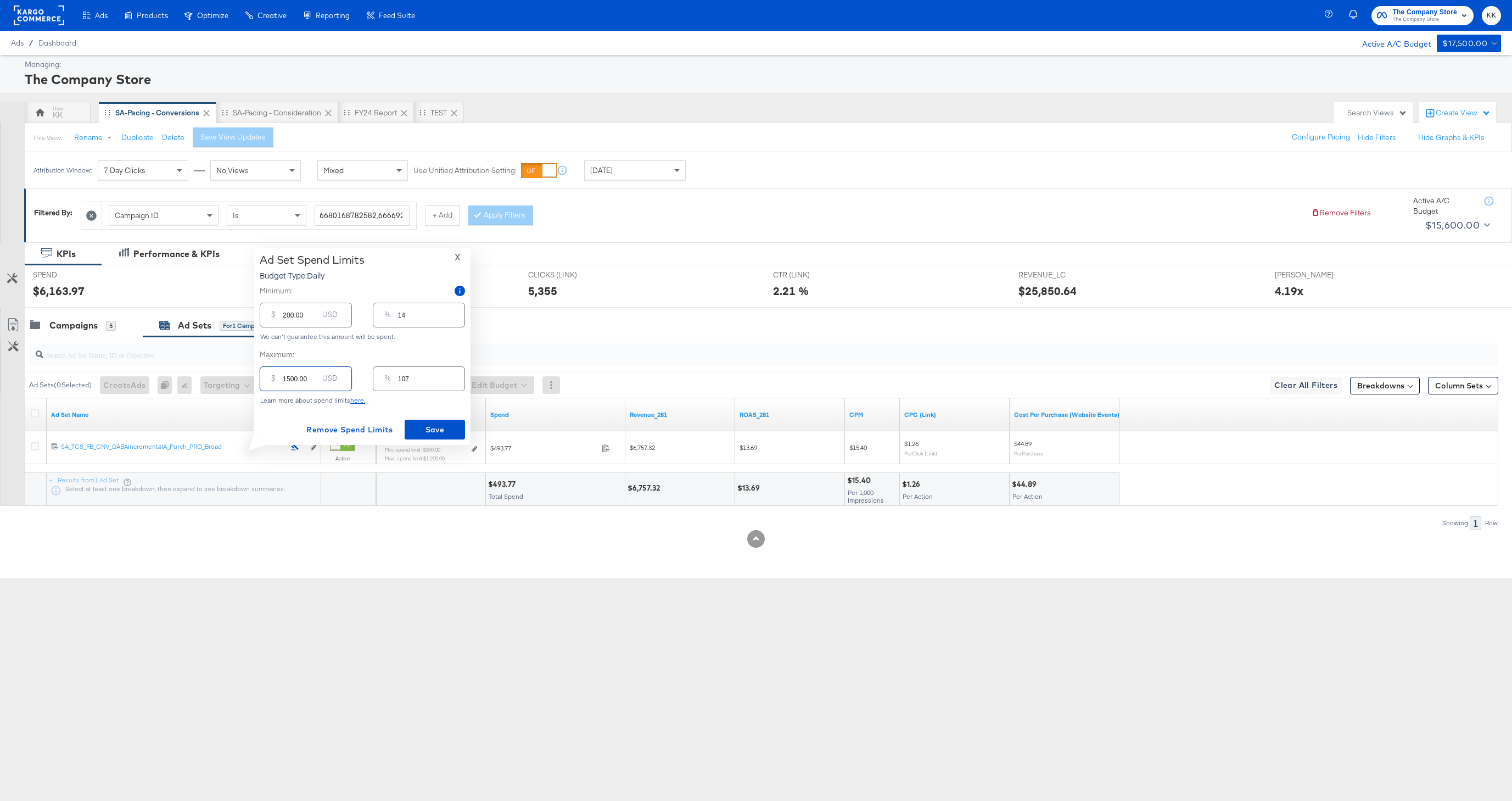
type input "1500.00"
click at [283, 318] on input "200.00" at bounding box center [300, 311] width 35 height 23
type input "1200.00"
type input "86"
type input "100.00"
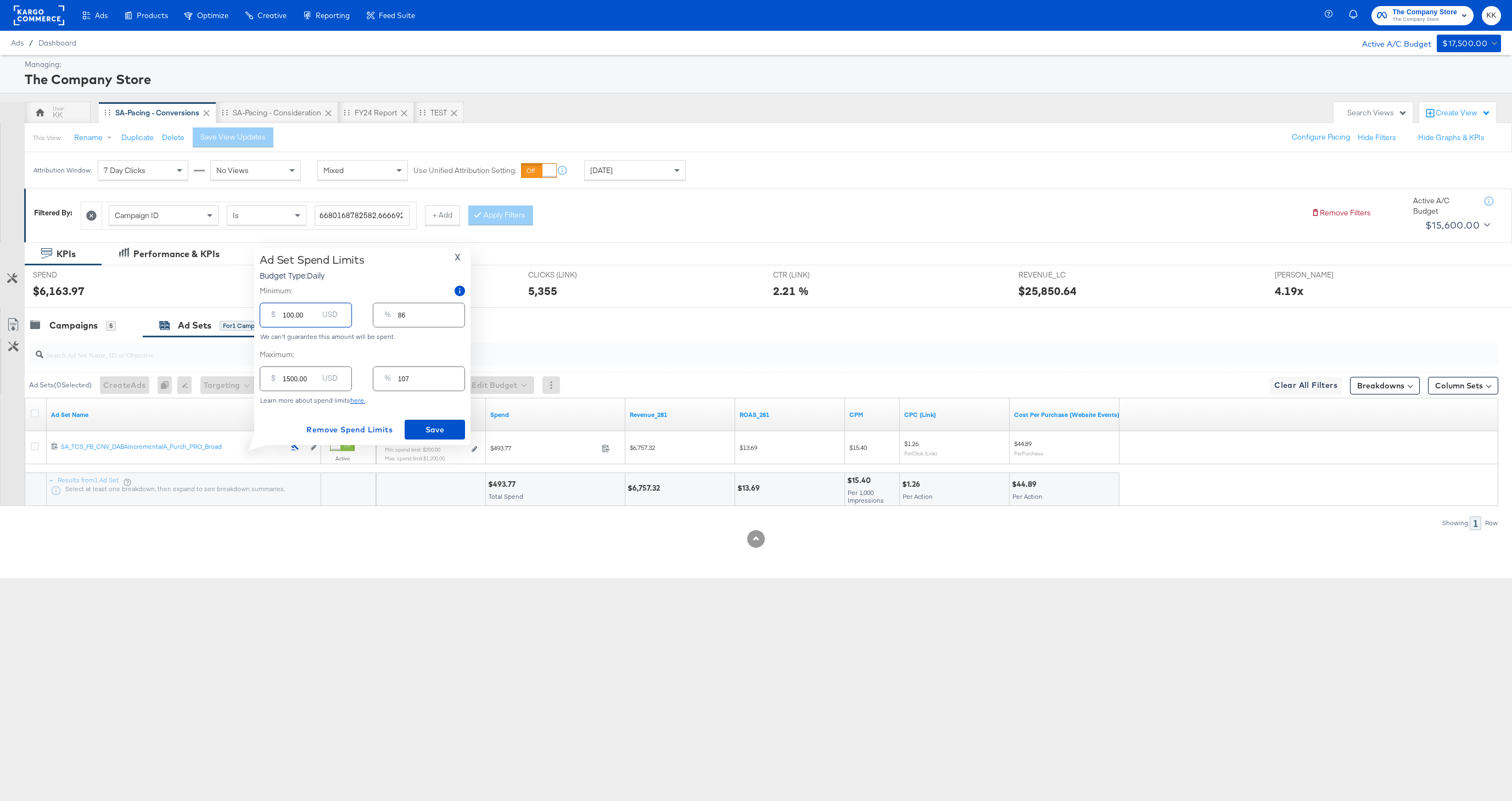
type input "7"
type input "00.00"
type input "0"
type input "800.00"
type input "57"
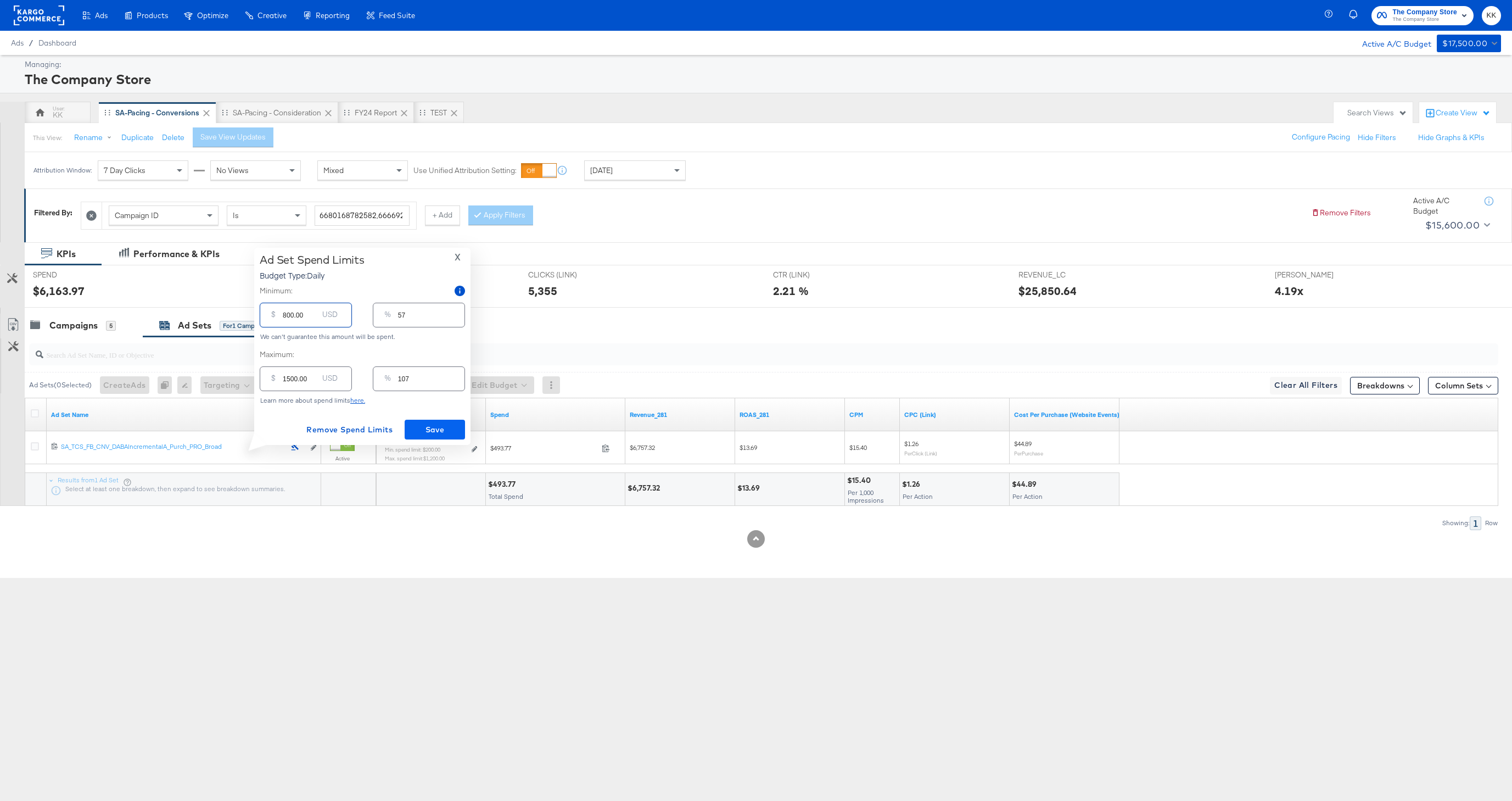
type input "800.00"
click at [446, 430] on span "Save" at bounding box center [434, 429] width 51 height 14
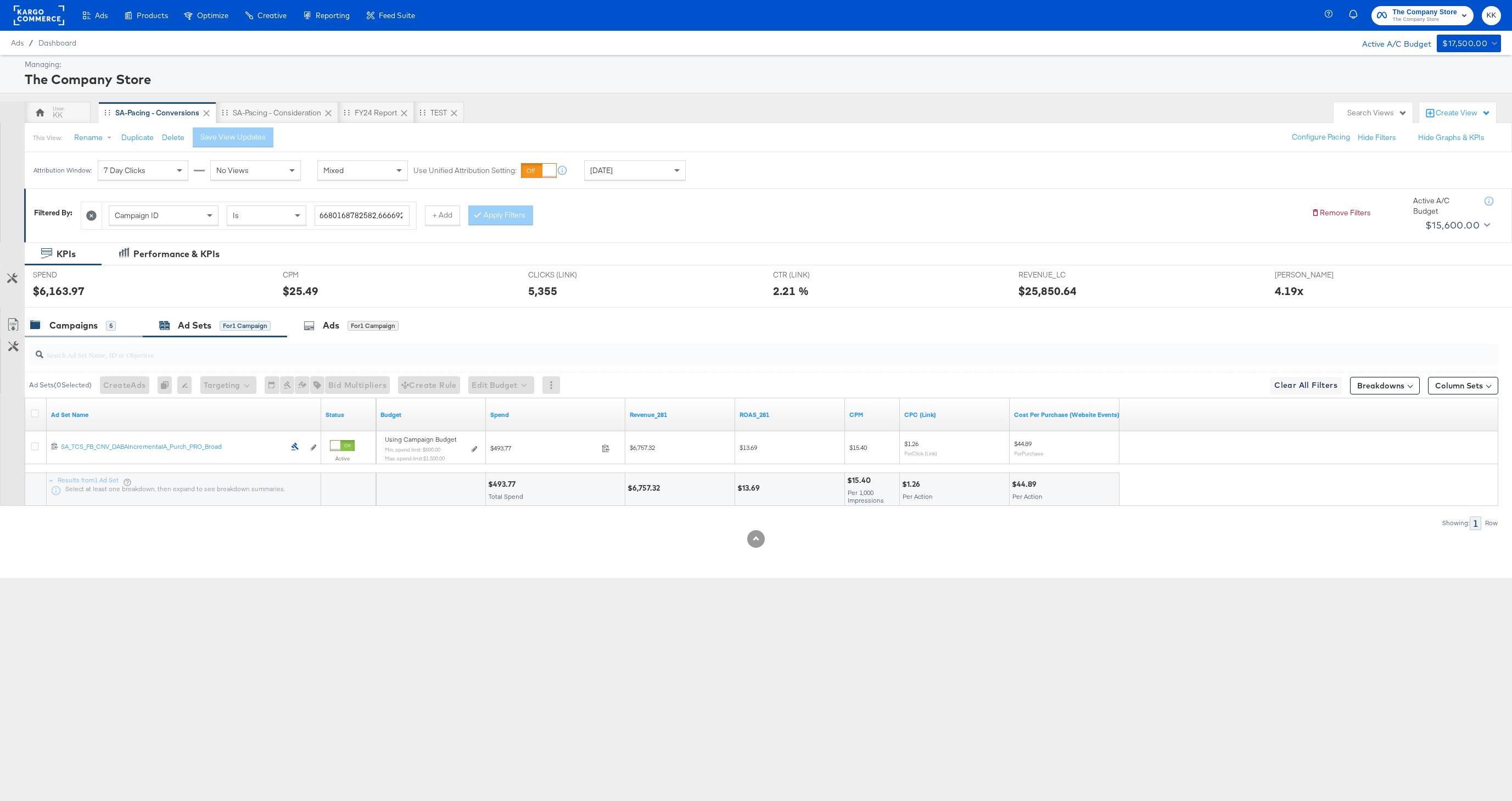
click at [59, 328] on div "Campaigns" at bounding box center [74, 325] width 49 height 13
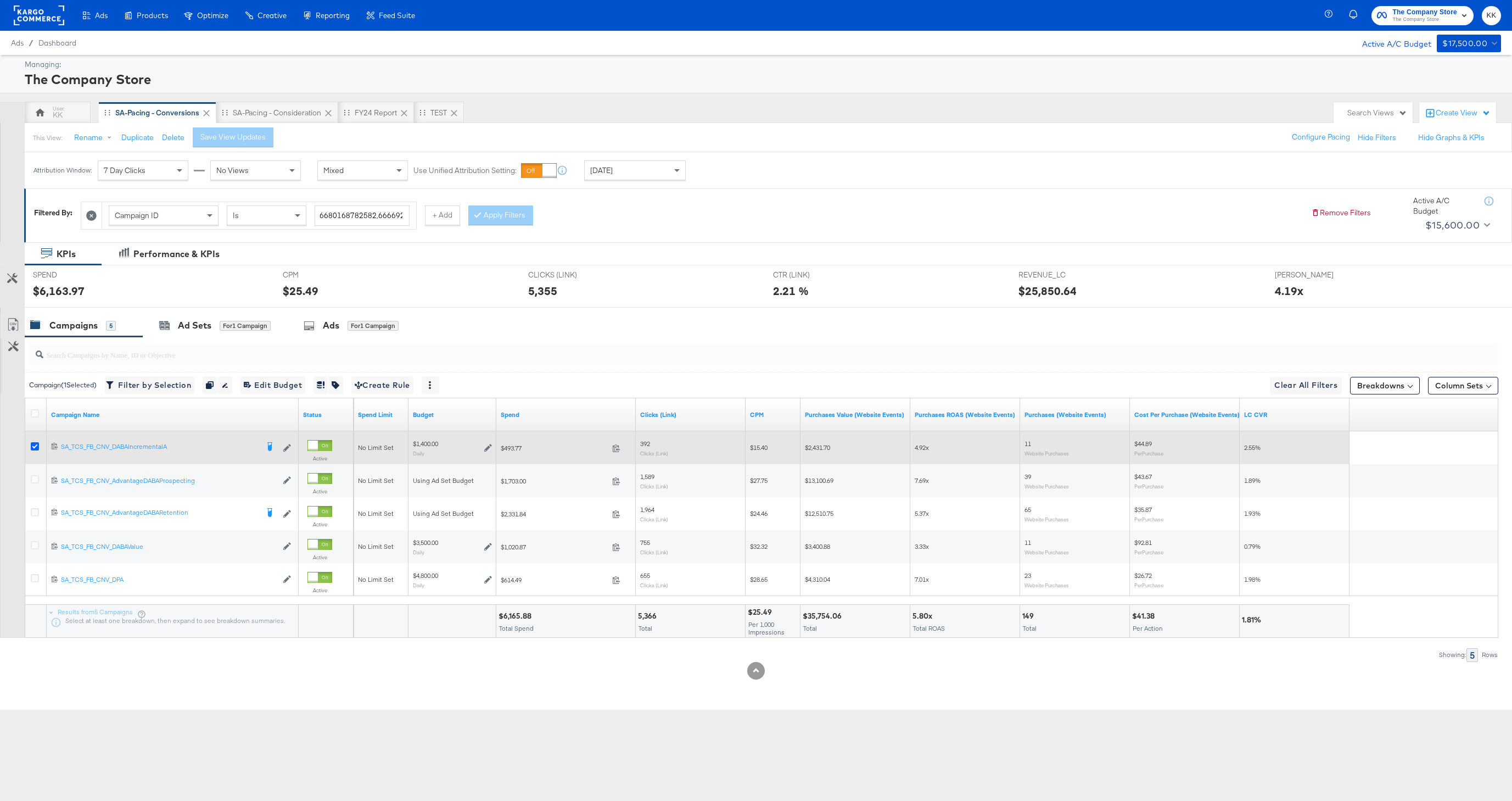
click at [32, 446] on icon at bounding box center [34, 445] width 8 height 8
click at [0, 0] on input "checkbox" at bounding box center [0, 0] width 0 height 0
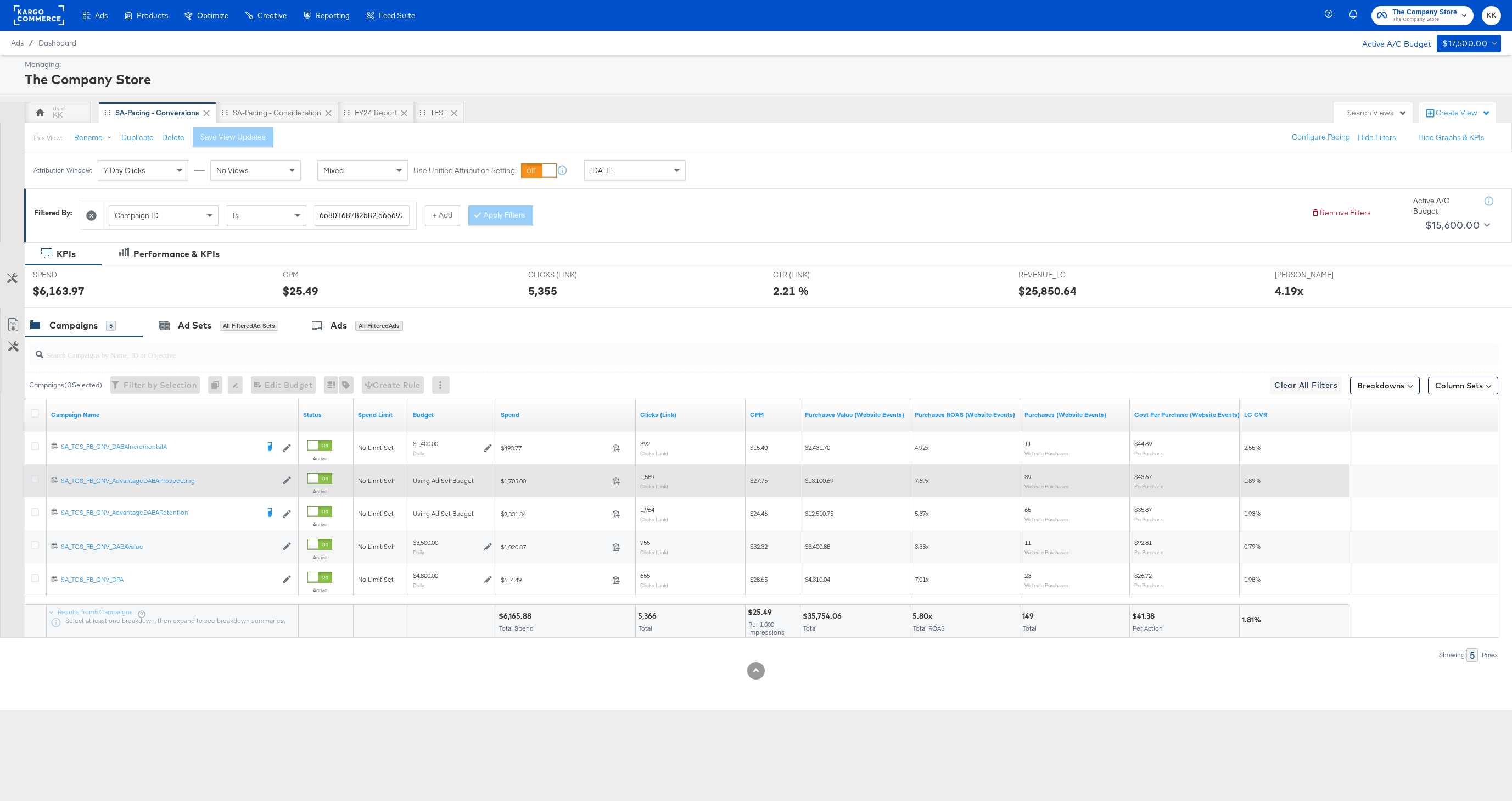
click at [35, 482] on icon at bounding box center [34, 479] width 8 height 8
click at [0, 0] on input "checkbox" at bounding box center [0, 0] width 0 height 0
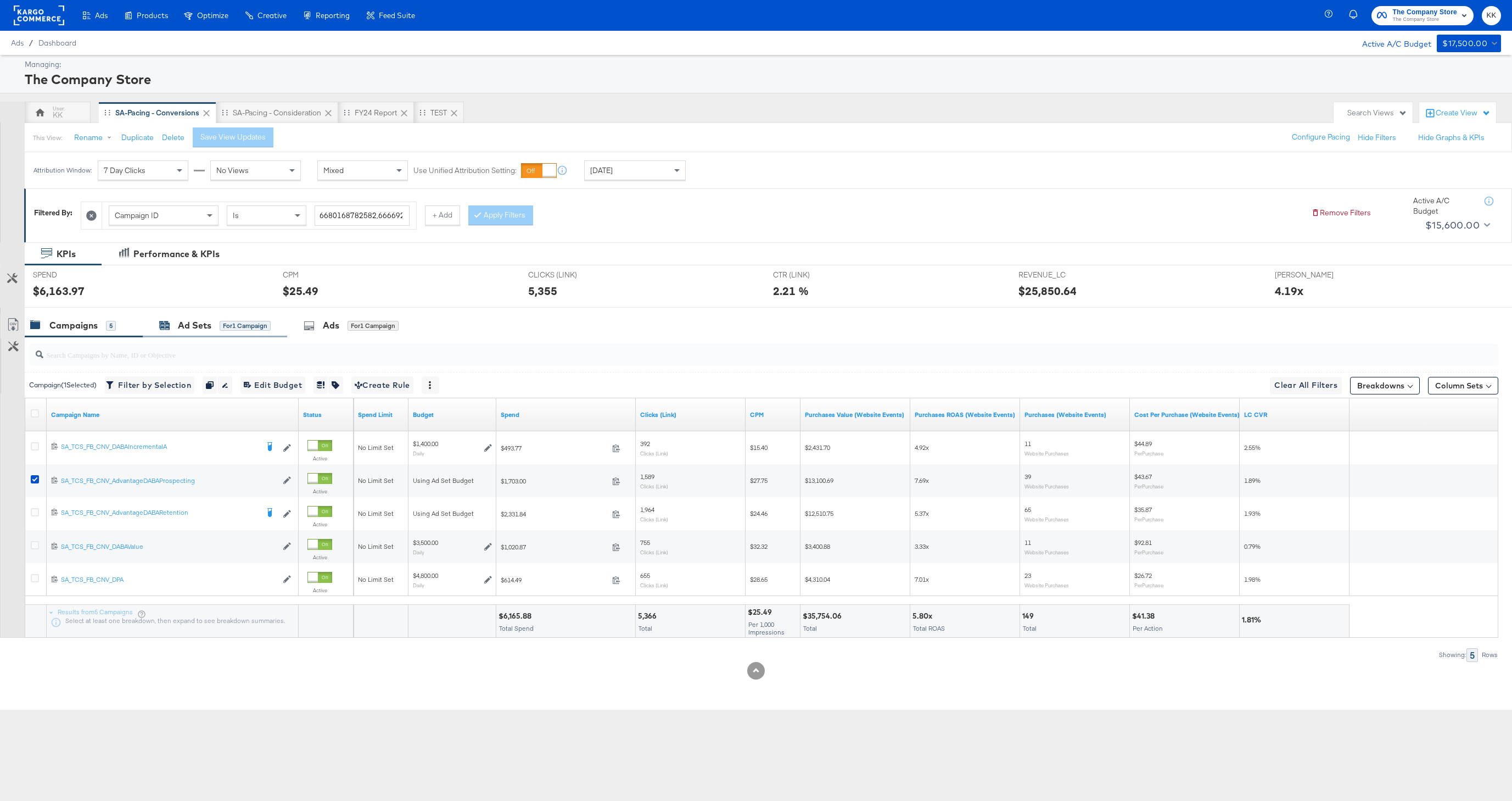
click at [183, 329] on div "Ad Sets" at bounding box center [194, 325] width 33 height 13
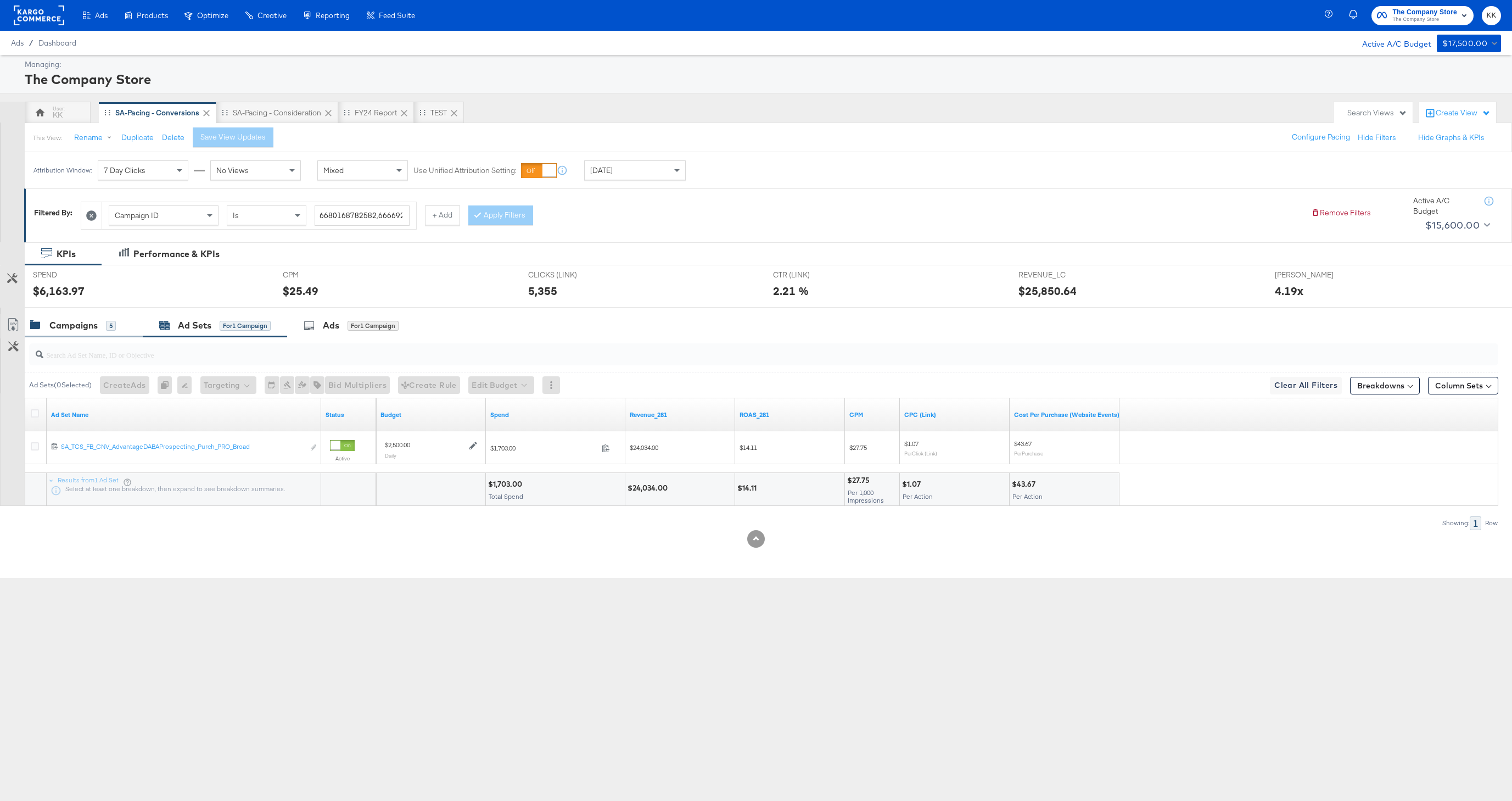
click at [72, 337] on div "Campaigns 5" at bounding box center [83, 325] width 118 height 23
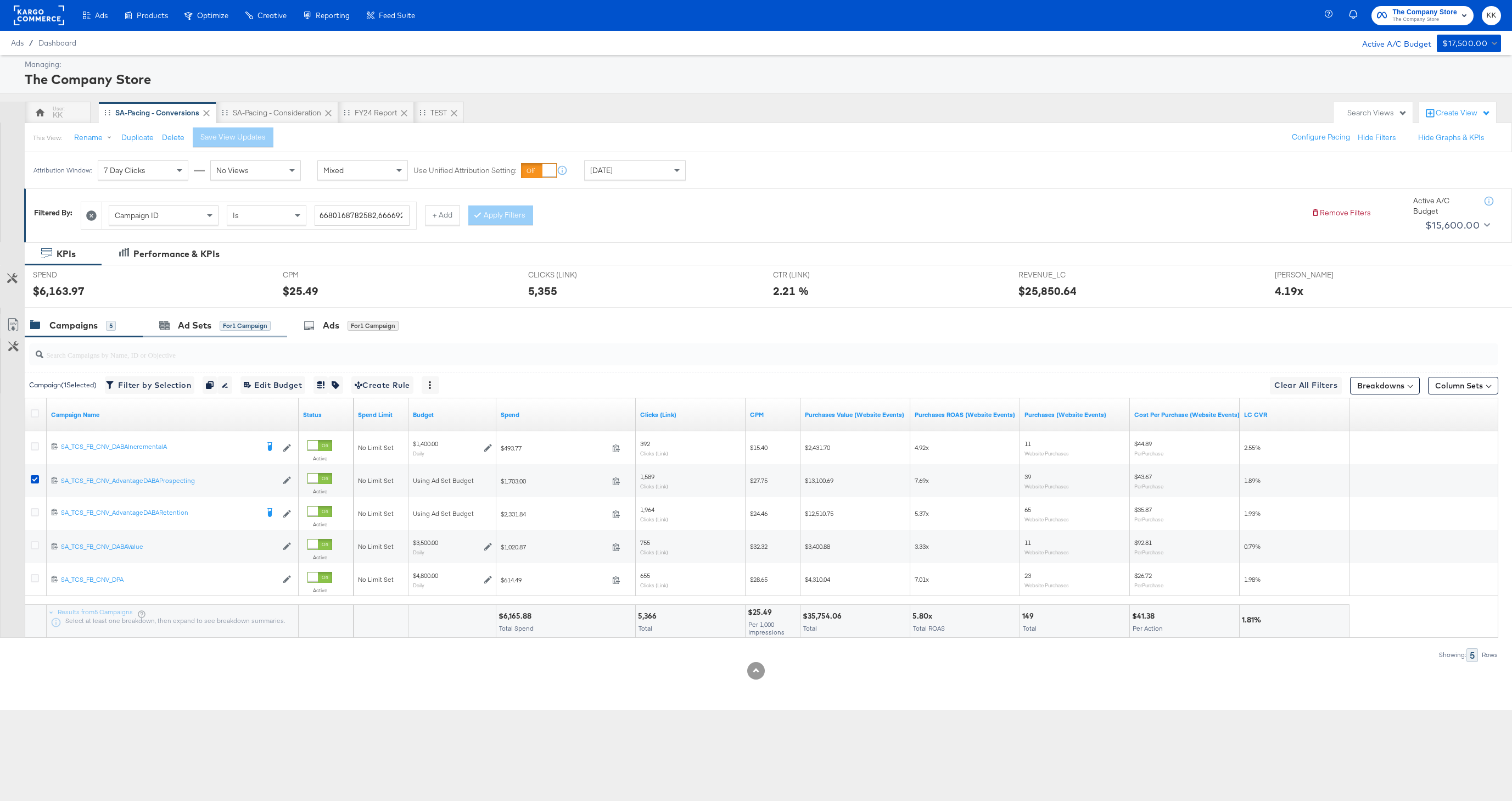
click at [205, 331] on div "Ad Sets for 1 Campaign" at bounding box center [215, 325] width 144 height 23
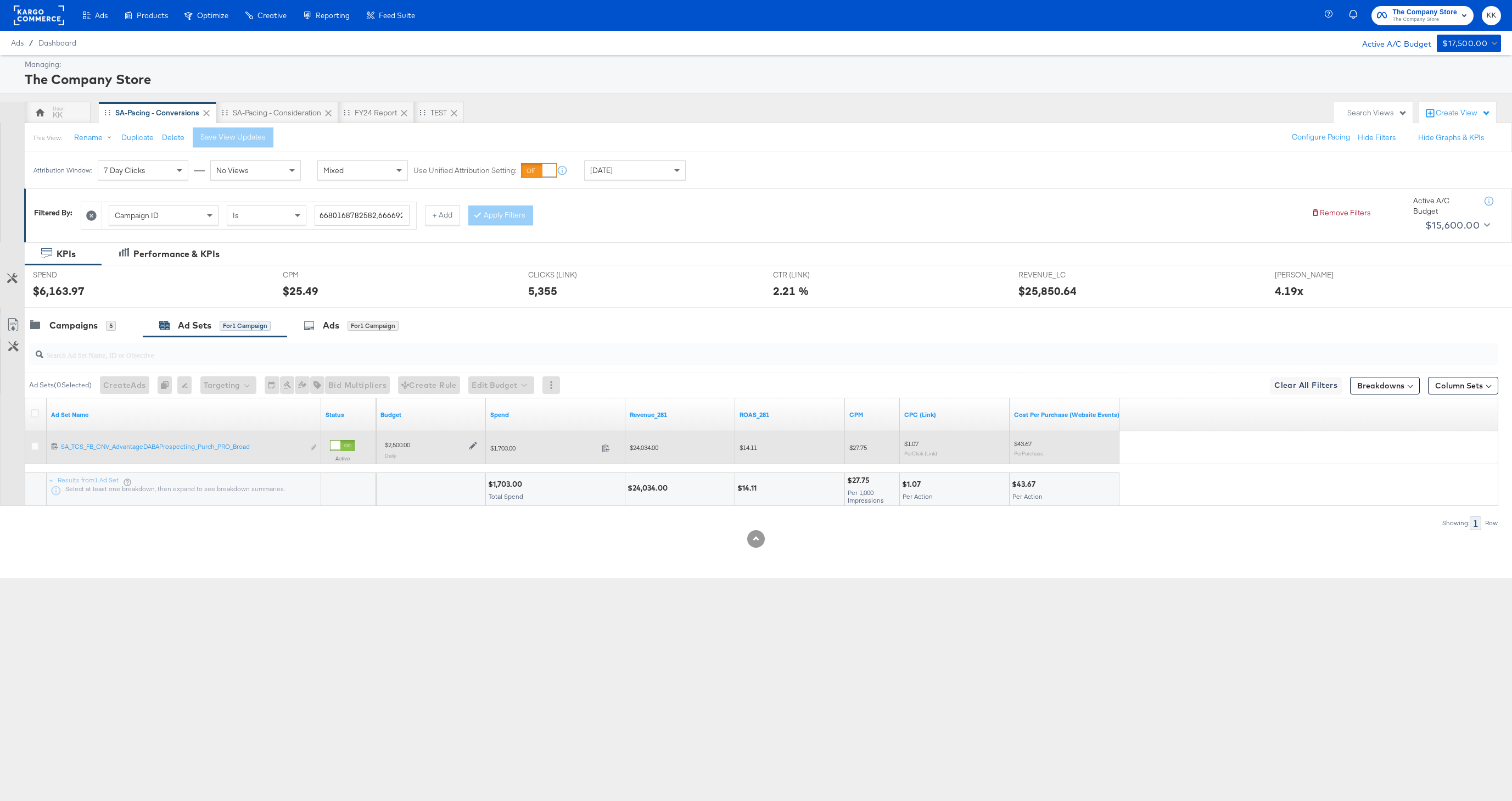
click at [471, 443] on icon at bounding box center [473, 445] width 8 height 8
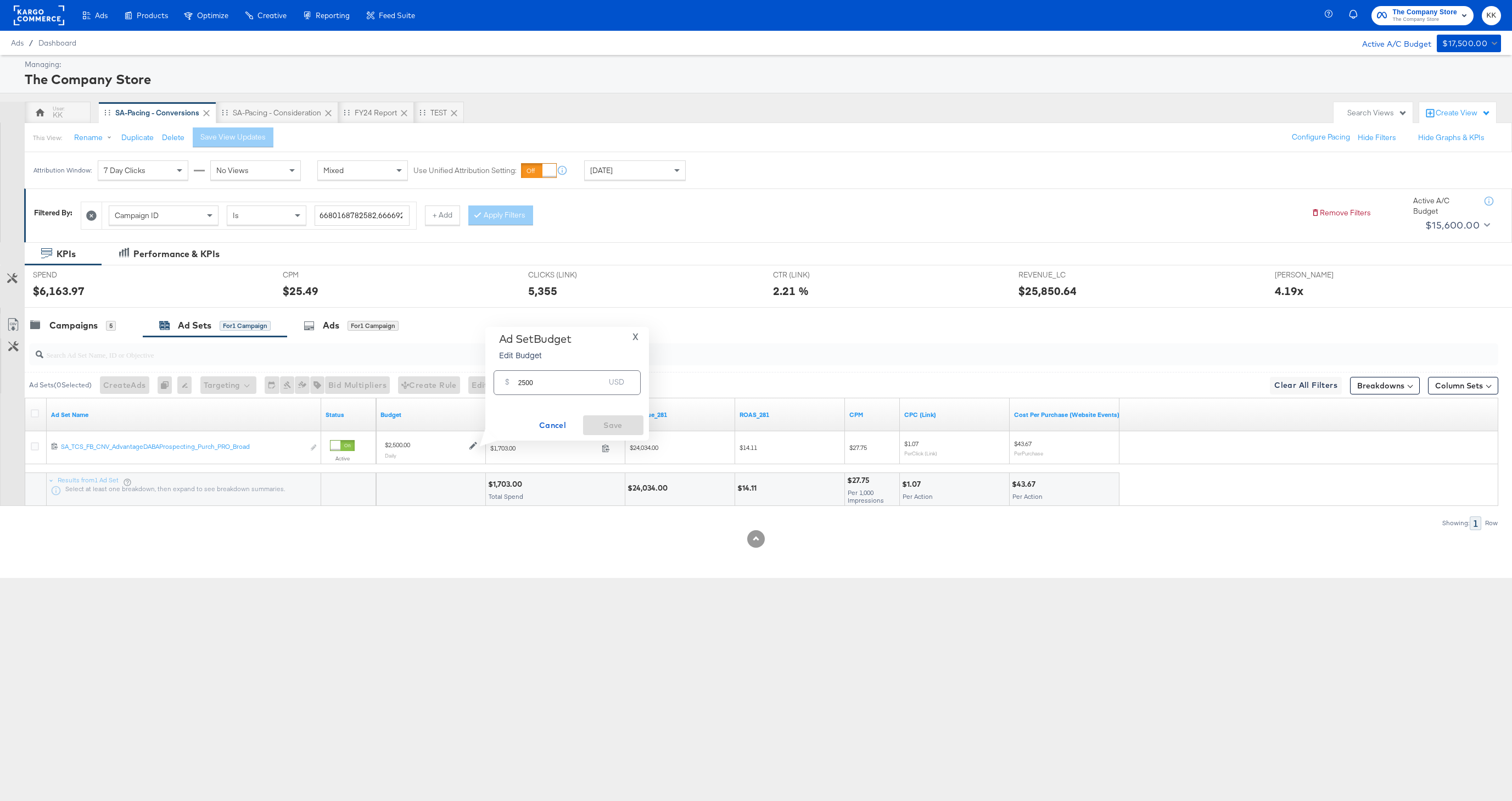
click at [525, 382] on input "2500" at bounding box center [561, 378] width 87 height 23
click at [99, 308] on div "SPEND SPEND $6,163.97 CPM CPM $25.49 CLICKS (LINK) CLICKS (LINK) 5,355 CTR (LIN…" at bounding box center [767, 285] width 1487 height 42
click at [72, 315] on div "Campaigns 5" at bounding box center [83, 325] width 118 height 23
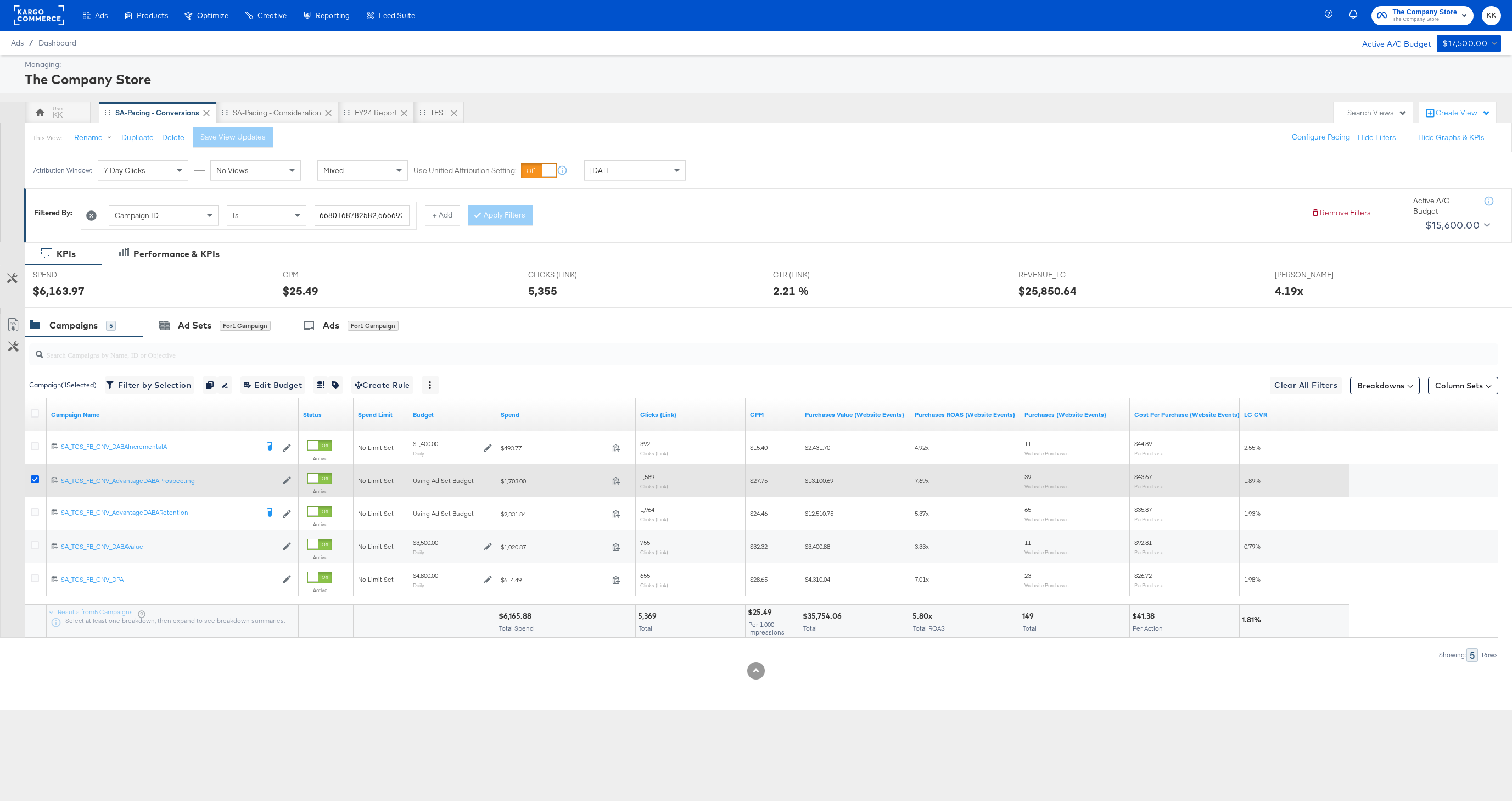
click at [35, 480] on icon at bounding box center [34, 479] width 8 height 8
click at [0, 0] on input "checkbox" at bounding box center [0, 0] width 0 height 0
